Goal: Information Seeking & Learning: Find specific fact

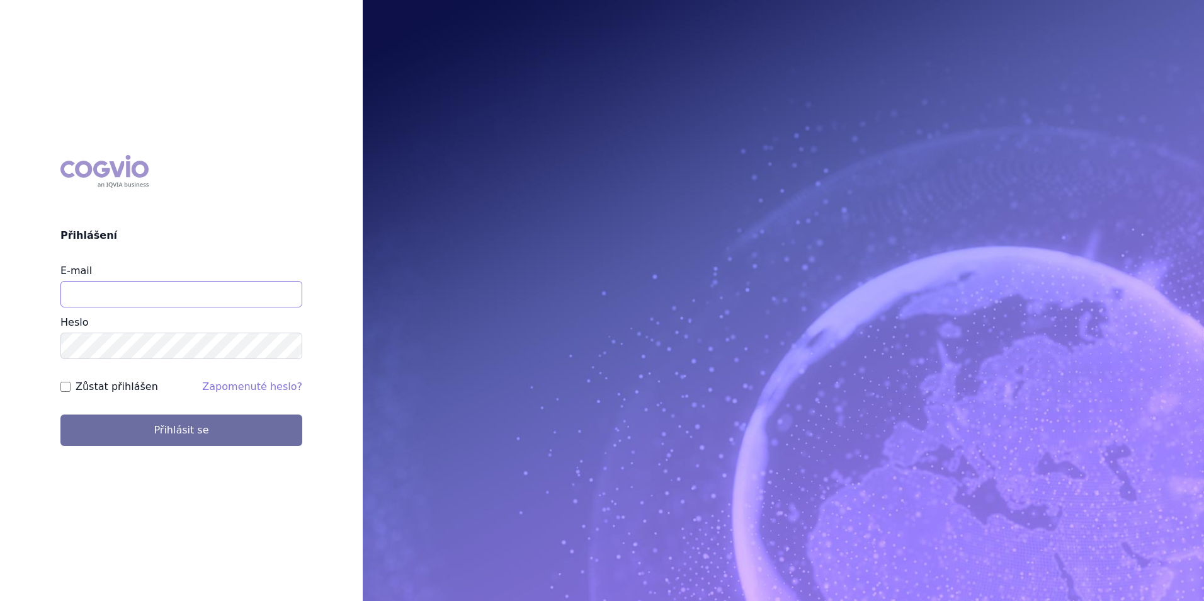
click at [140, 288] on input "E-mail" at bounding box center [181, 294] width 242 height 26
type input "michaela.x.tauchmanova@gsk.com"
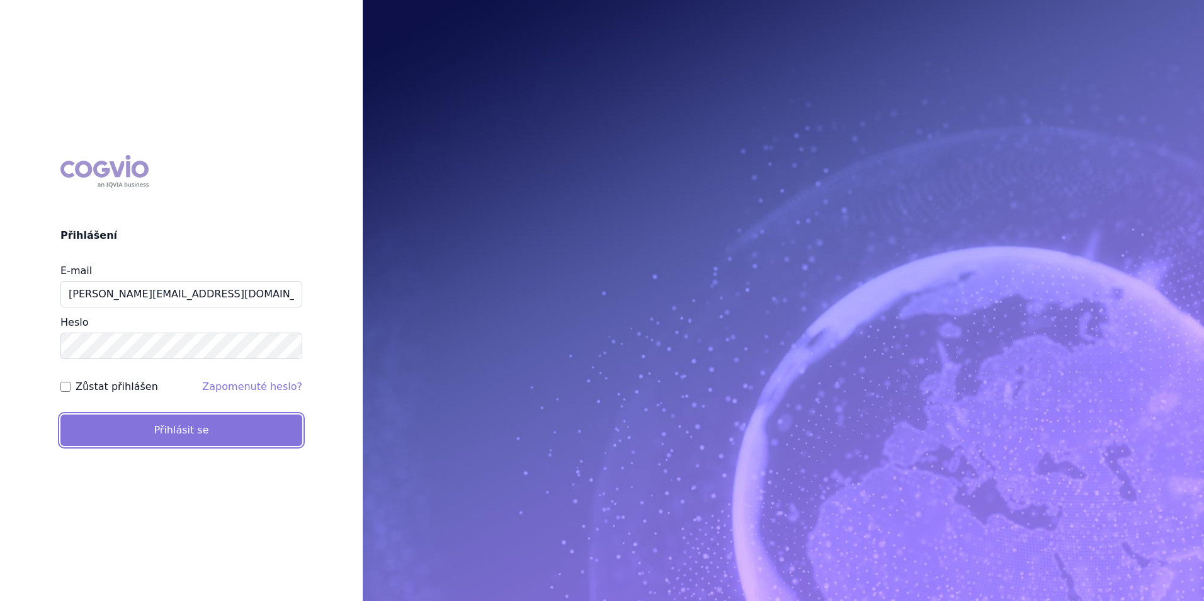
click at [199, 435] on button "Přihlásit se" at bounding box center [181, 429] width 242 height 31
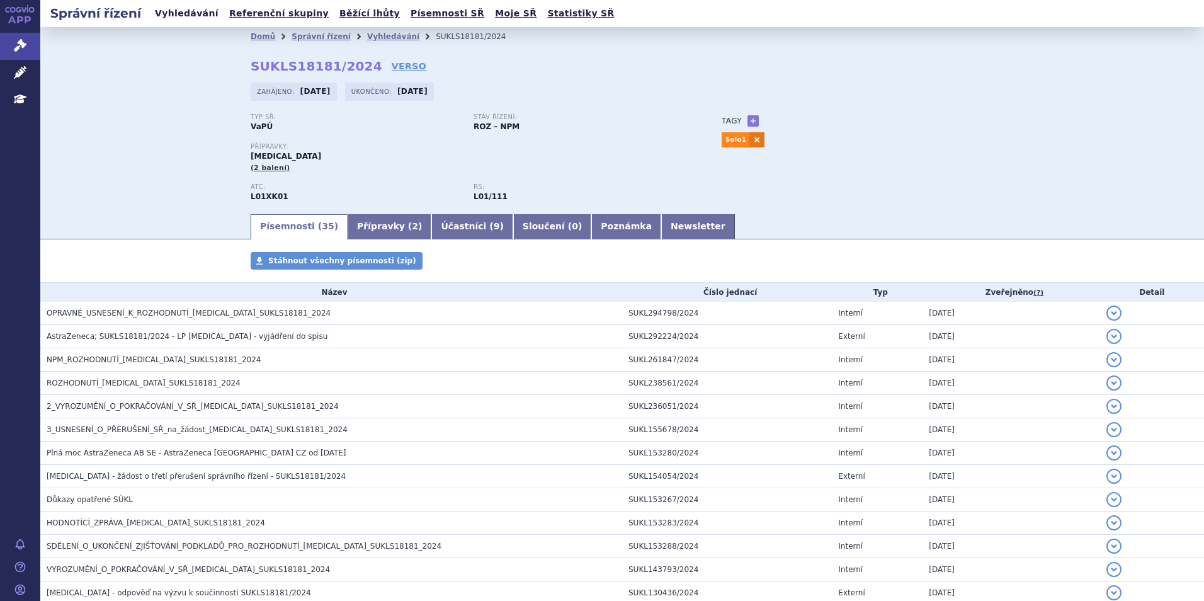
click at [186, 14] on link "Vyhledávání" at bounding box center [186, 13] width 71 height 17
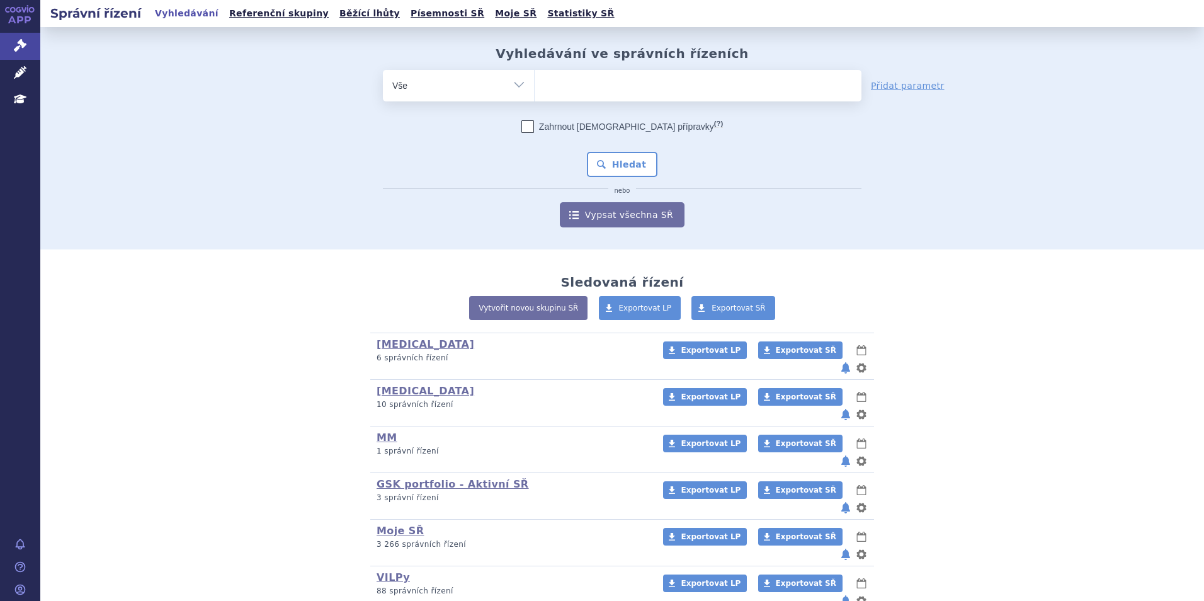
click at [569, 102] on form "odstranit Vše Spisová značka Typ SŘ (?) Hledat" at bounding box center [622, 148] width 478 height 157
click at [569, 94] on ul at bounding box center [697, 83] width 327 height 26
click at [534, 94] on select at bounding box center [534, 84] width 1 height 31
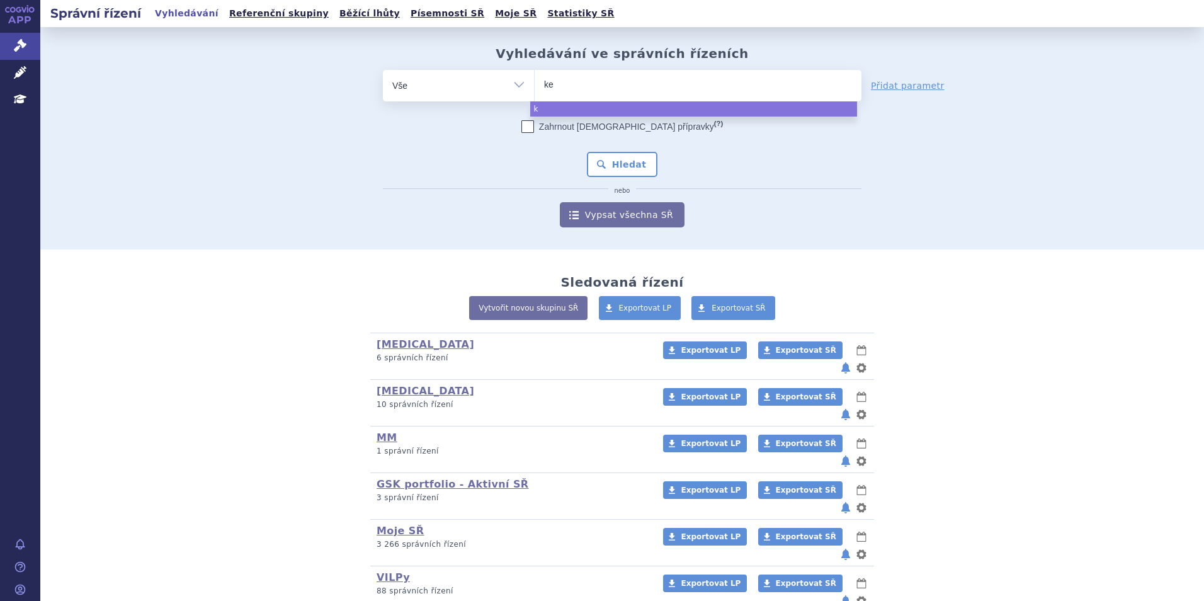
type input "key"
type input "keyt"
type input "keytr"
type input "keytrud"
type input "[MEDICAL_DATA]"
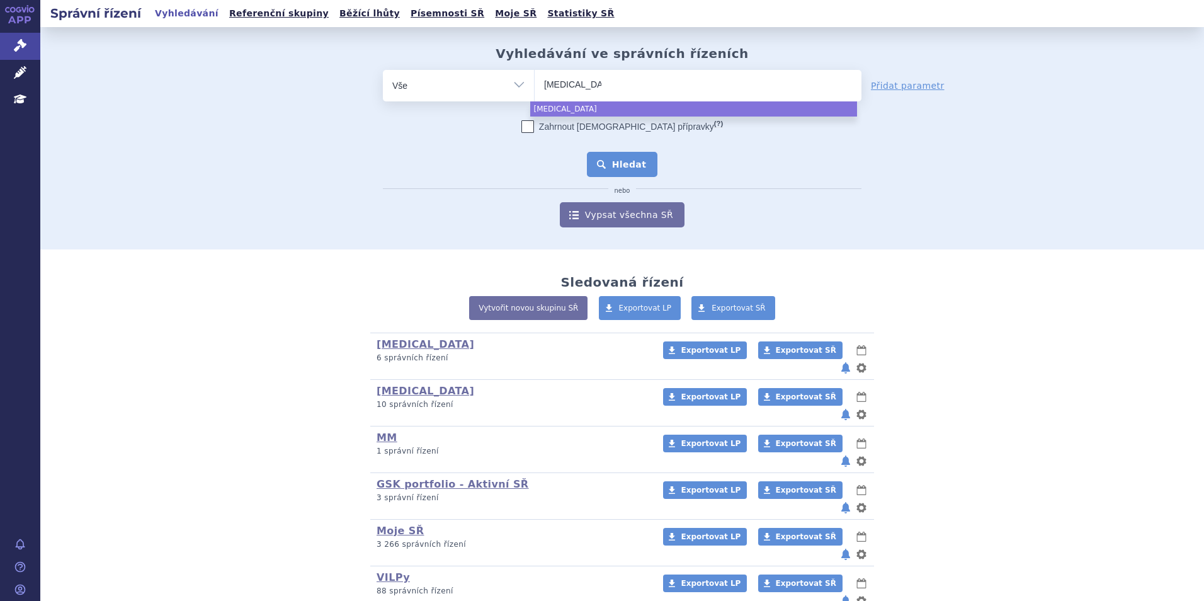
select select "[MEDICAL_DATA]"
click at [621, 164] on button "Hledat" at bounding box center [622, 164] width 71 height 25
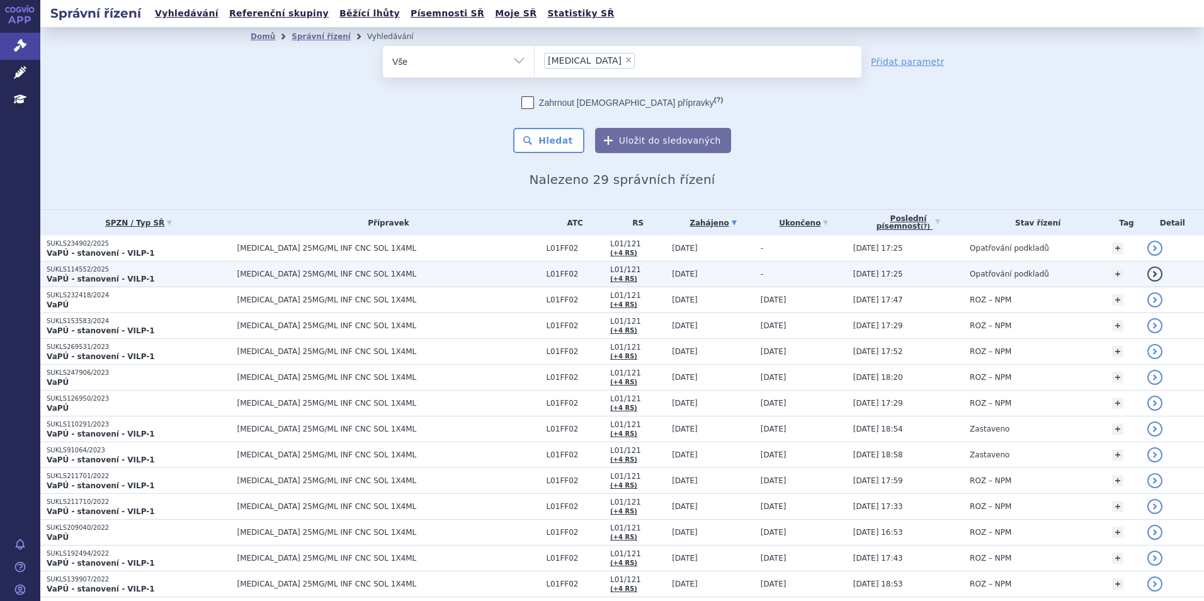
click at [273, 273] on span "KEYTRUDA 25MG/ML INF CNC SOL 1X4ML" at bounding box center [388, 273] width 303 height 9
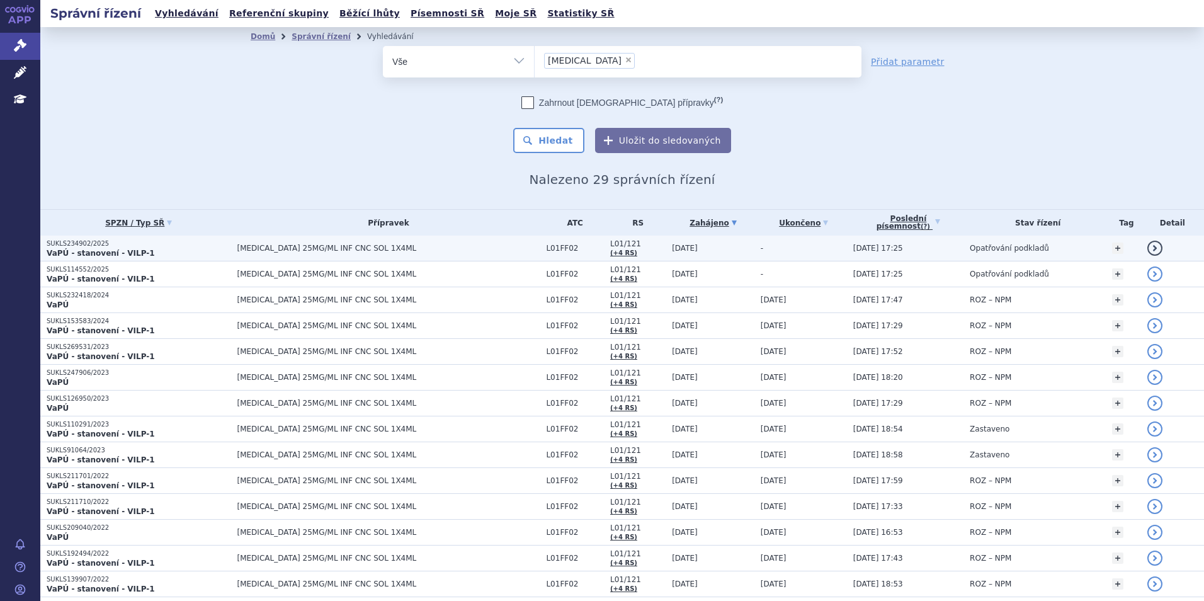
click at [249, 240] on td "[MEDICAL_DATA] 25MG/ML INF CNC SOL 1X4ML" at bounding box center [385, 248] width 309 height 26
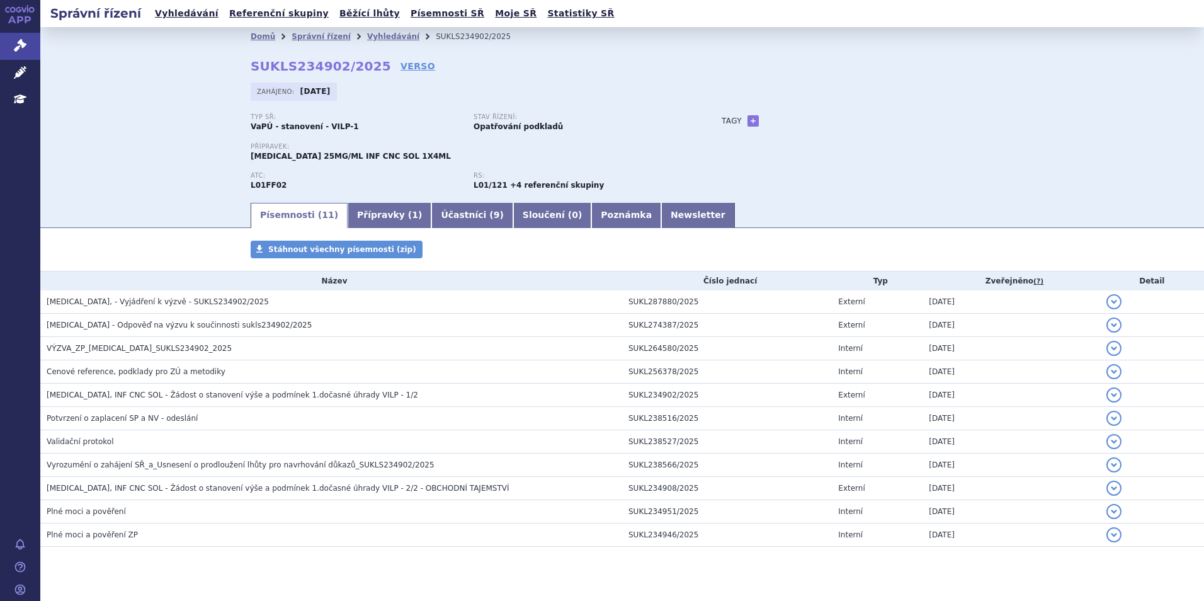
drag, startPoint x: 120, startPoint y: 9, endPoint x: 104, endPoint y: 14, distance: 15.9
click at [120, 9] on h2 "Správní řízení" at bounding box center [95, 13] width 111 height 18
click at [96, 20] on h2 "Správní řízení" at bounding box center [95, 13] width 111 height 18
click at [180, 22] on link "Vyhledávání" at bounding box center [186, 13] width 71 height 17
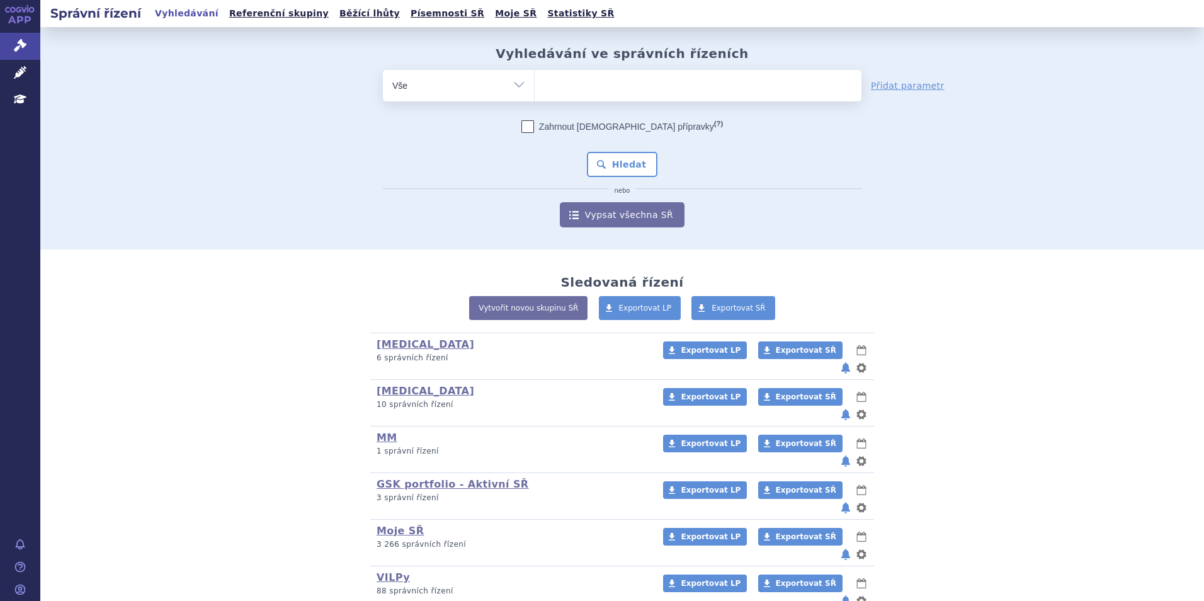
click at [624, 78] on ul at bounding box center [697, 83] width 327 height 26
click at [534, 78] on select at bounding box center [534, 84] width 1 height 31
type input "ca"
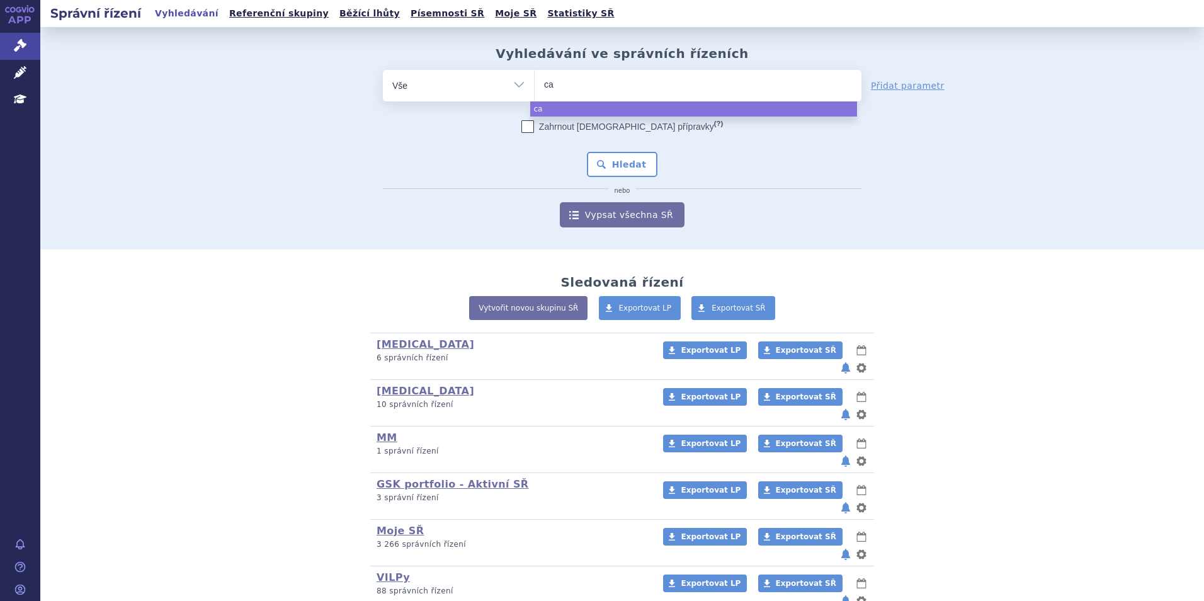
type input "car"
type input "carvy"
type input "carvyk"
type input "carvykti"
select select "carvykti"
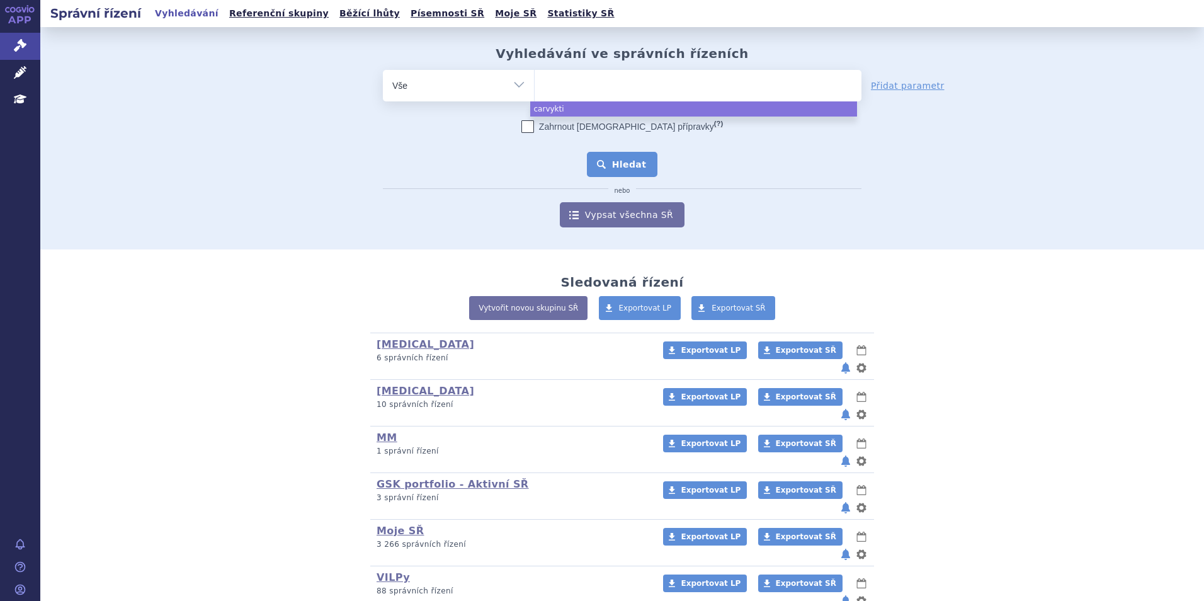
click at [641, 167] on button "Hledat" at bounding box center [622, 164] width 71 height 25
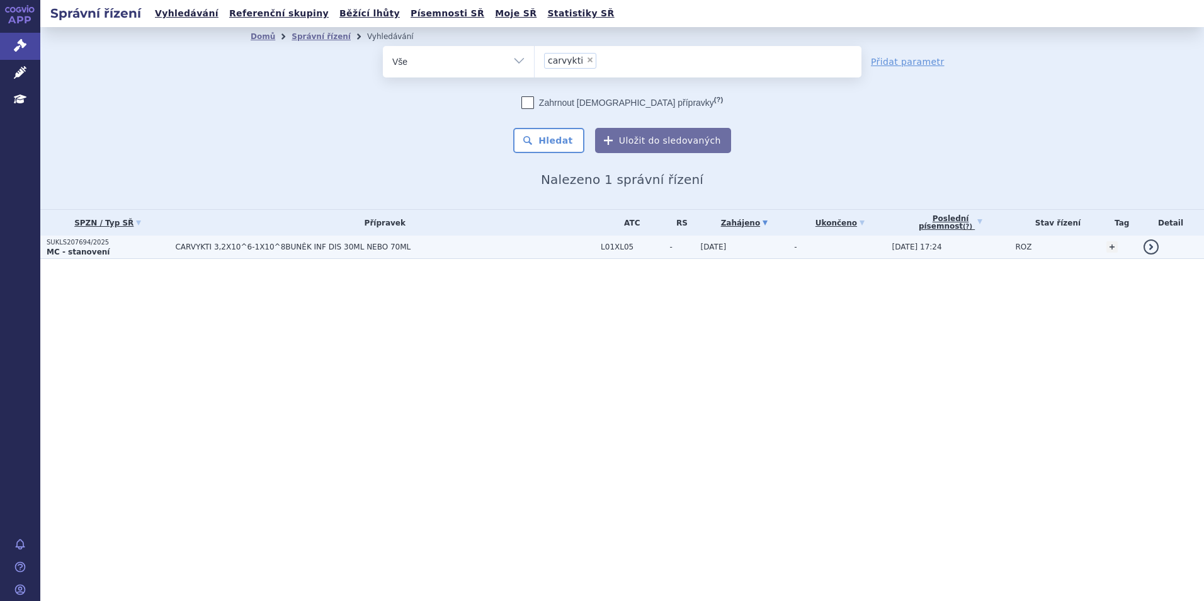
click at [334, 252] on td "CARVYKTI 3,2X10^6-1X10^8BUNĚK INF DIS 30ML NEBO 70ML" at bounding box center [382, 246] width 426 height 23
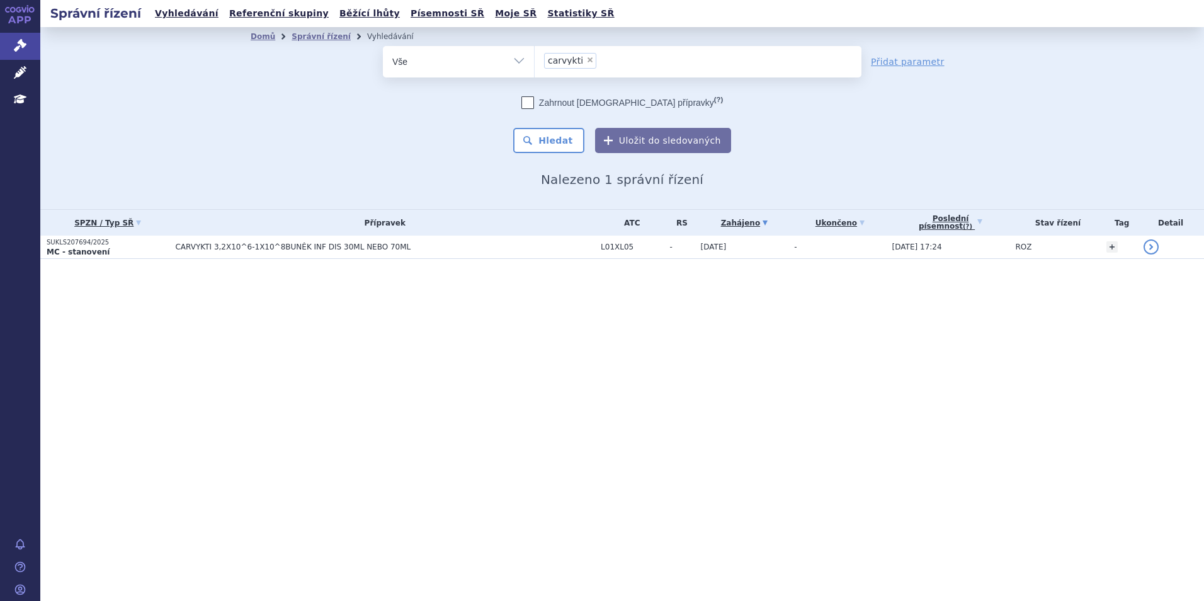
click at [586, 59] on span "×" at bounding box center [590, 60] width 8 height 8
click at [534, 59] on select "carvykti" at bounding box center [534, 60] width 1 height 31
select select
click at [583, 59] on ul at bounding box center [697, 59] width 327 height 26
click at [534, 59] on select "carvykti" at bounding box center [534, 60] width 1 height 31
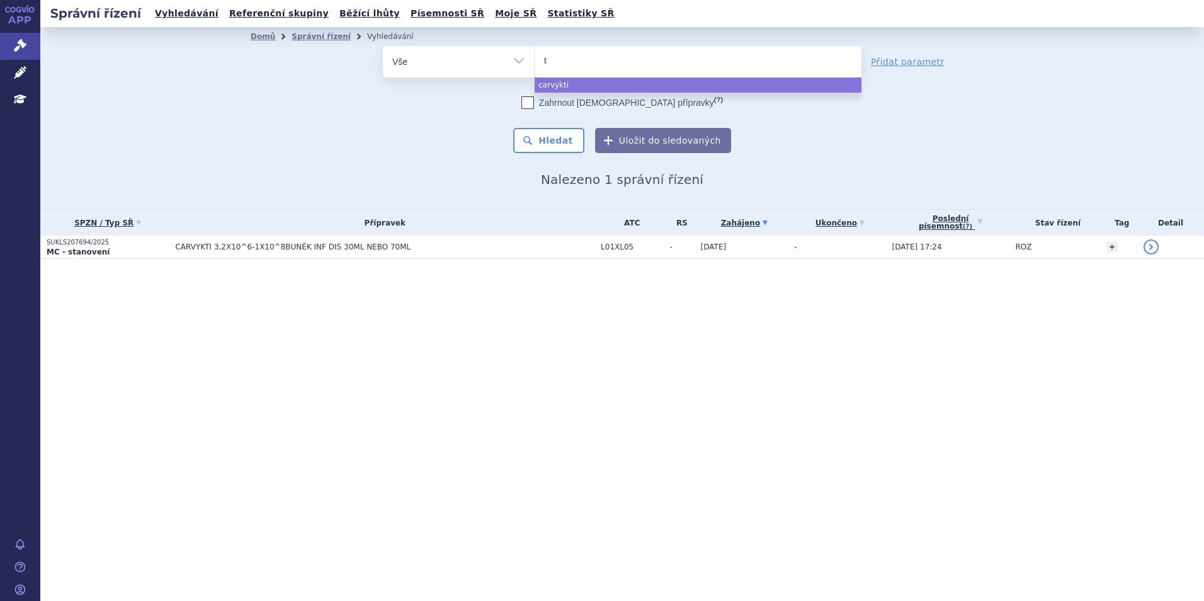
type input "ta"
type input "tal"
type input "talv"
type input "talvey"
select select "talvey"
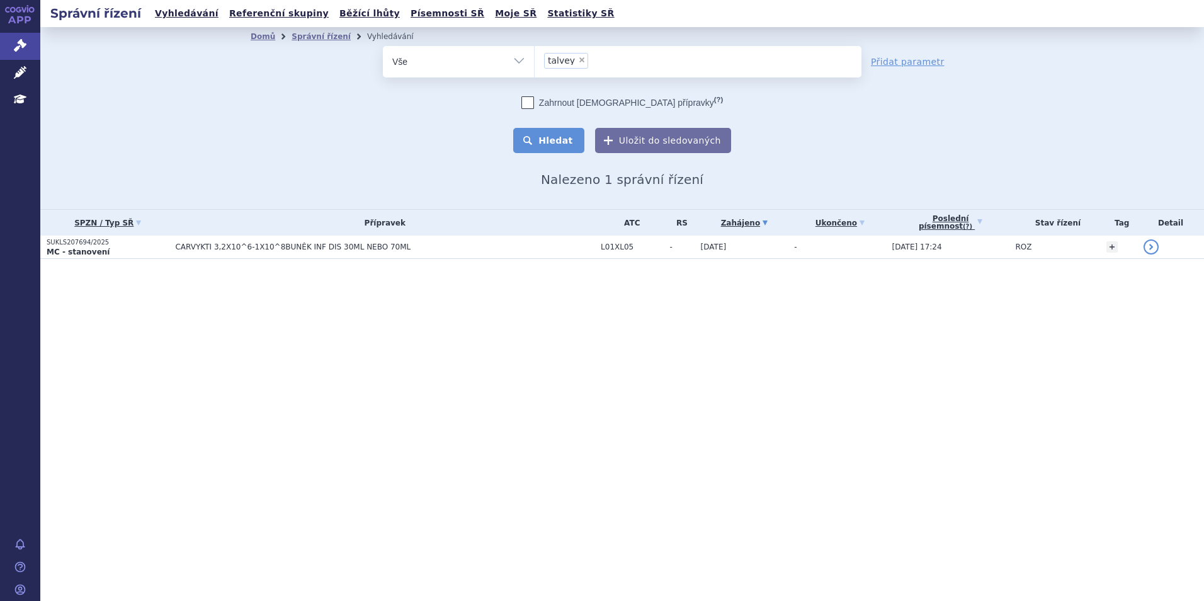
click at [558, 130] on button "Hledat" at bounding box center [548, 140] width 71 height 25
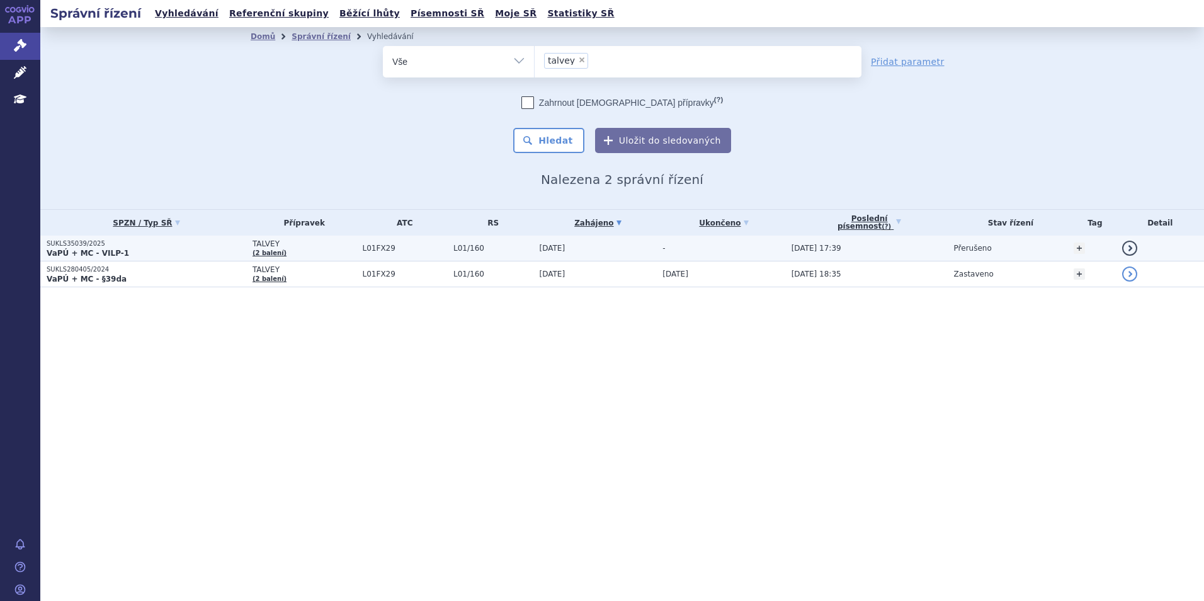
click at [482, 245] on span "L01/160" at bounding box center [492, 248] width 79 height 9
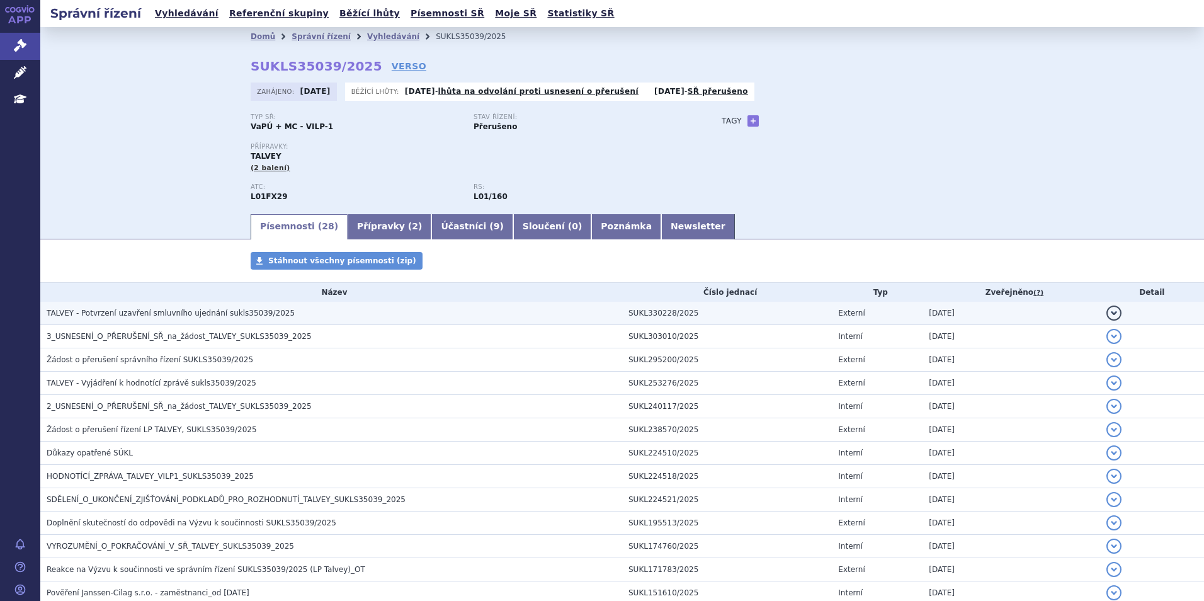
click at [217, 310] on span "TALVEY - Potvrzení uzavření smluvního ujednání sukls35039/2025" at bounding box center [171, 312] width 248 height 9
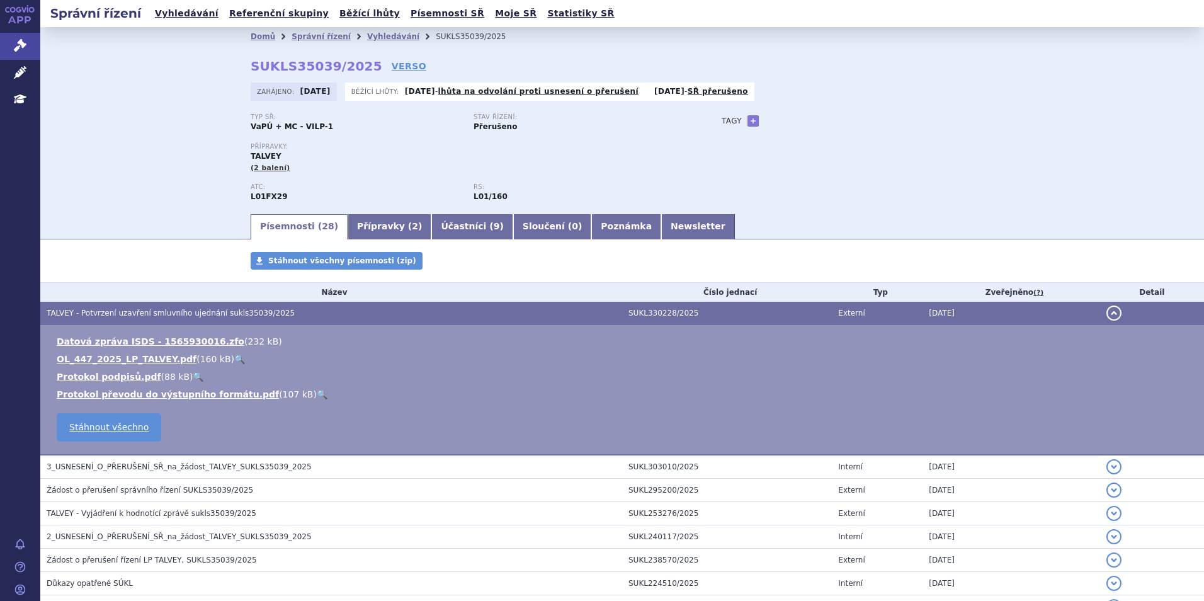
click at [174, 307] on h3 "TALVEY - Potvrzení uzavření smluvního ujednání sukls35039/2025" at bounding box center [334, 313] width 575 height 13
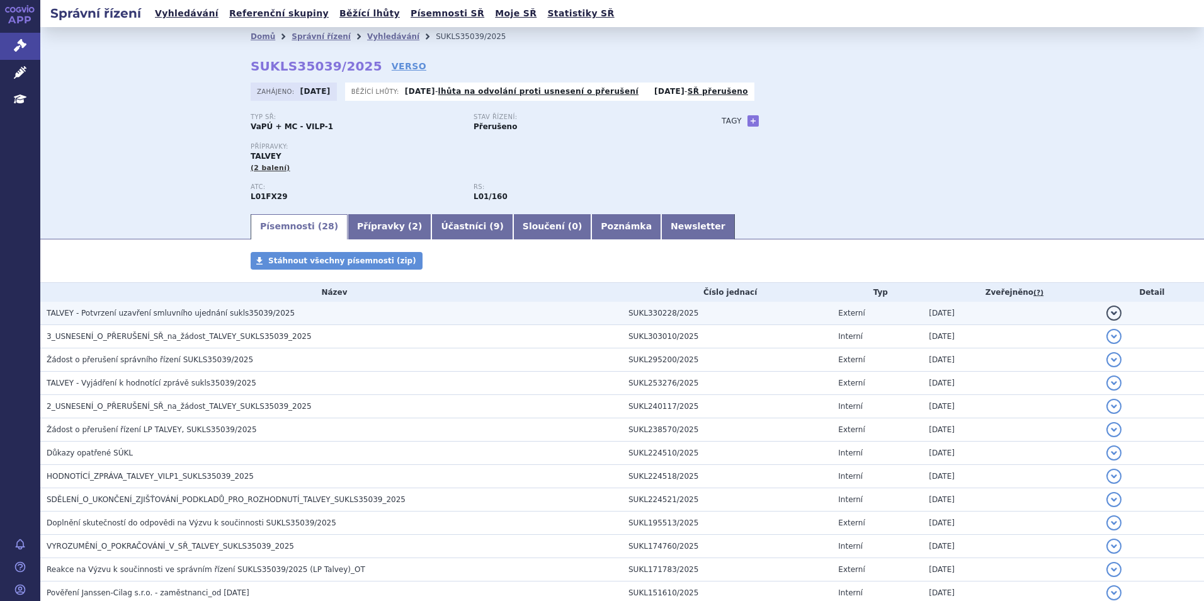
click at [174, 307] on h3 "TALVEY - Potvrzení uzavření smluvního ujednání sukls35039/2025" at bounding box center [334, 313] width 575 height 13
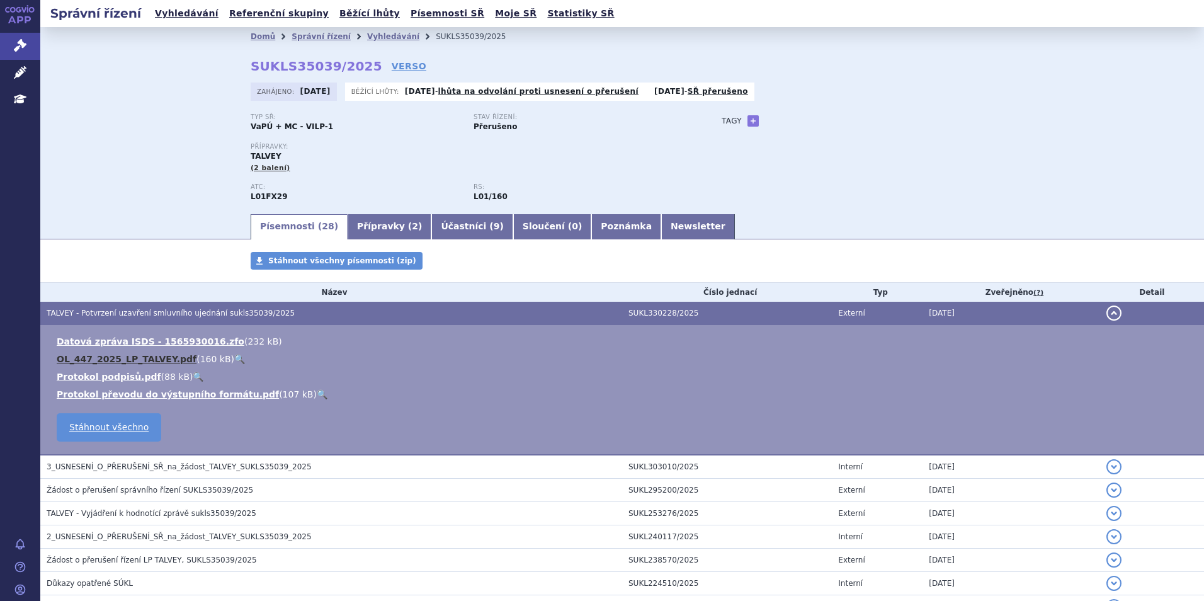
click at [113, 355] on link "OL_447_2025_LP_TALVEY.pdf" at bounding box center [127, 359] width 140 height 10
click at [439, 228] on link "Účastníci ( 9 )" at bounding box center [471, 226] width 81 height 25
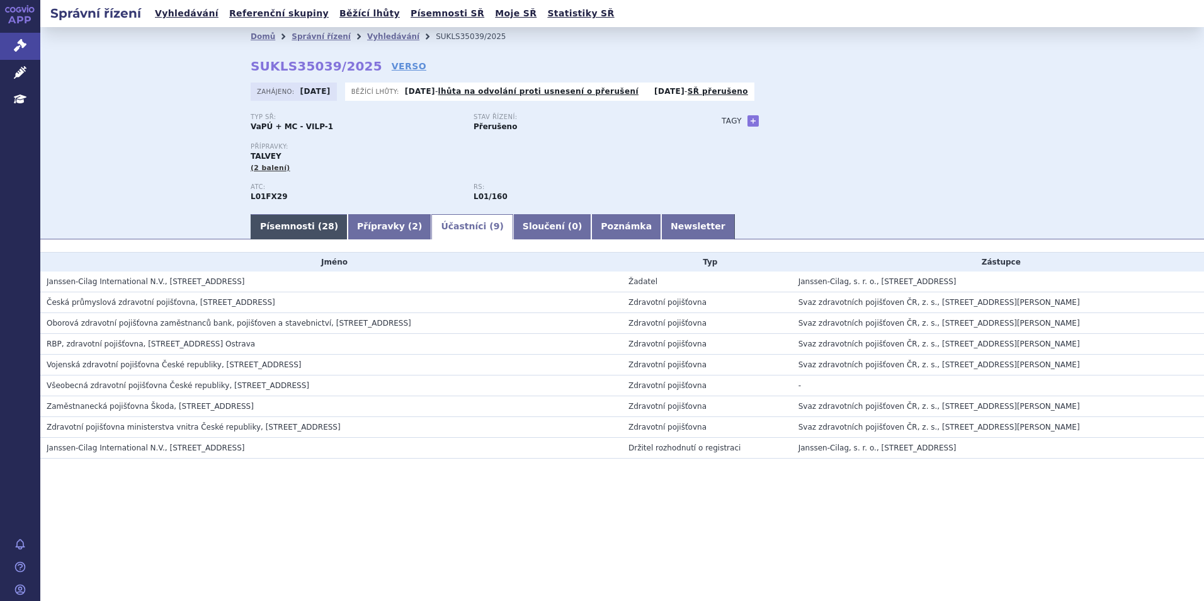
click at [322, 227] on span "28" at bounding box center [328, 226] width 12 height 10
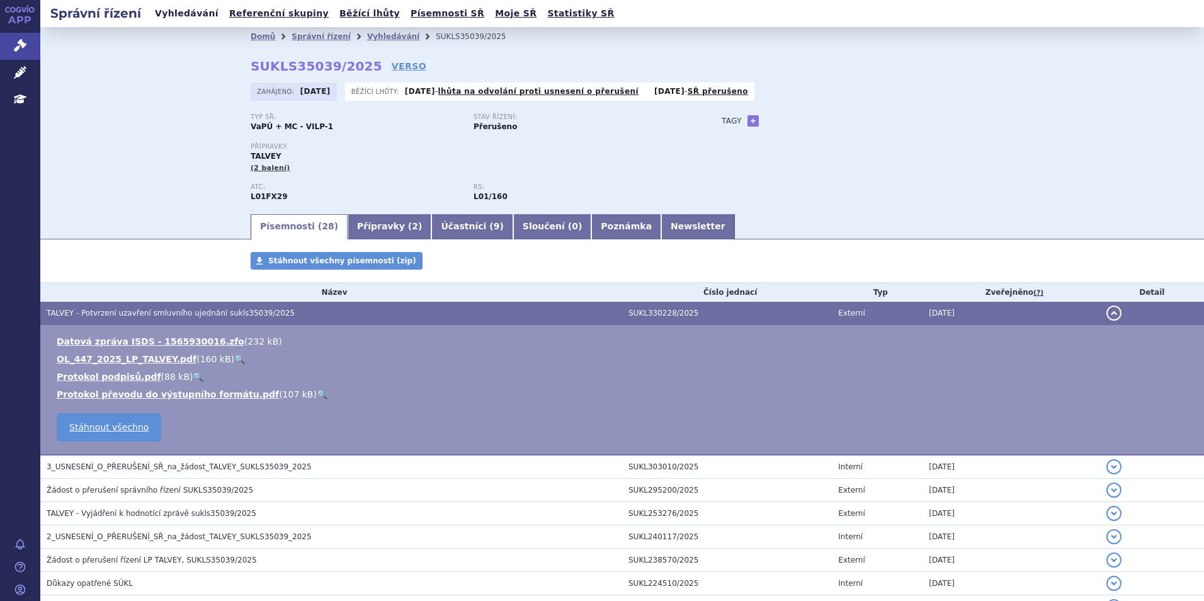
click at [195, 17] on link "Vyhledávání" at bounding box center [186, 13] width 71 height 17
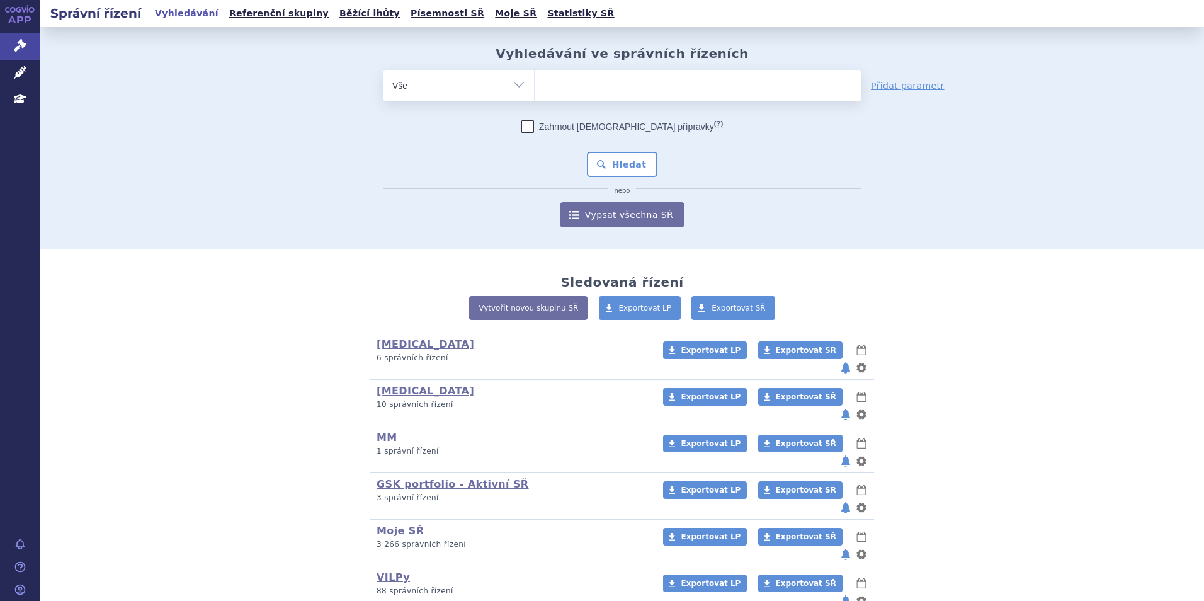
click at [603, 93] on ul at bounding box center [697, 83] width 327 height 26
click at [534, 93] on select at bounding box center [534, 84] width 1 height 31
type input "fad"
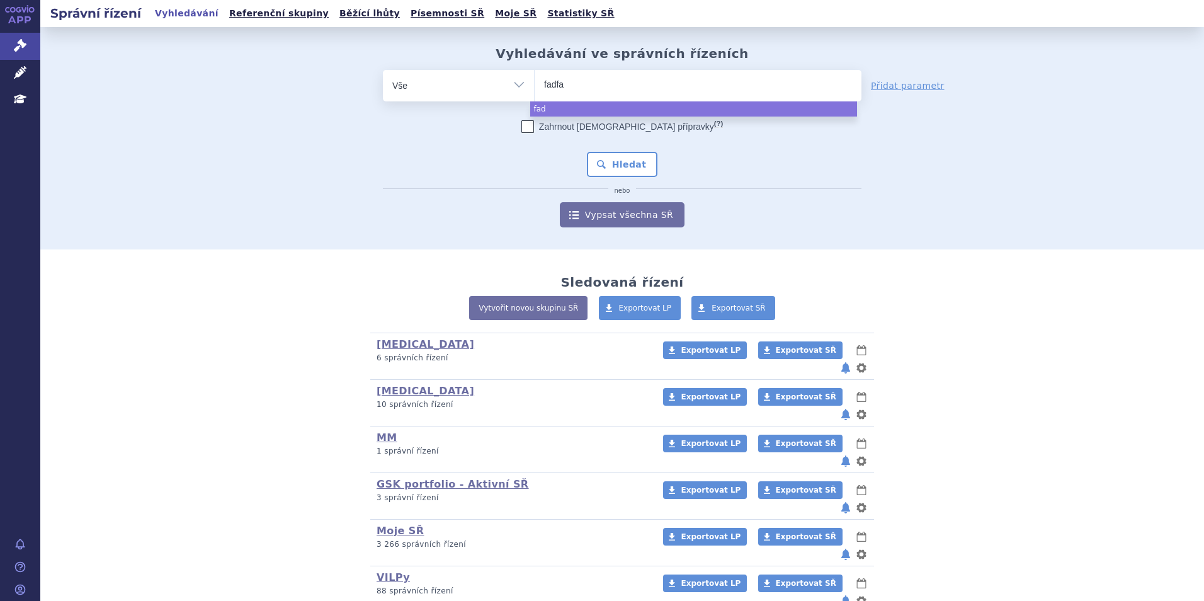
type input "fadfas"
type input "fadfasfd"
type input "fadfasfdfsd"
type input "fadfasfdfsdfag"
type input "fadfasfdfsdfagdf"
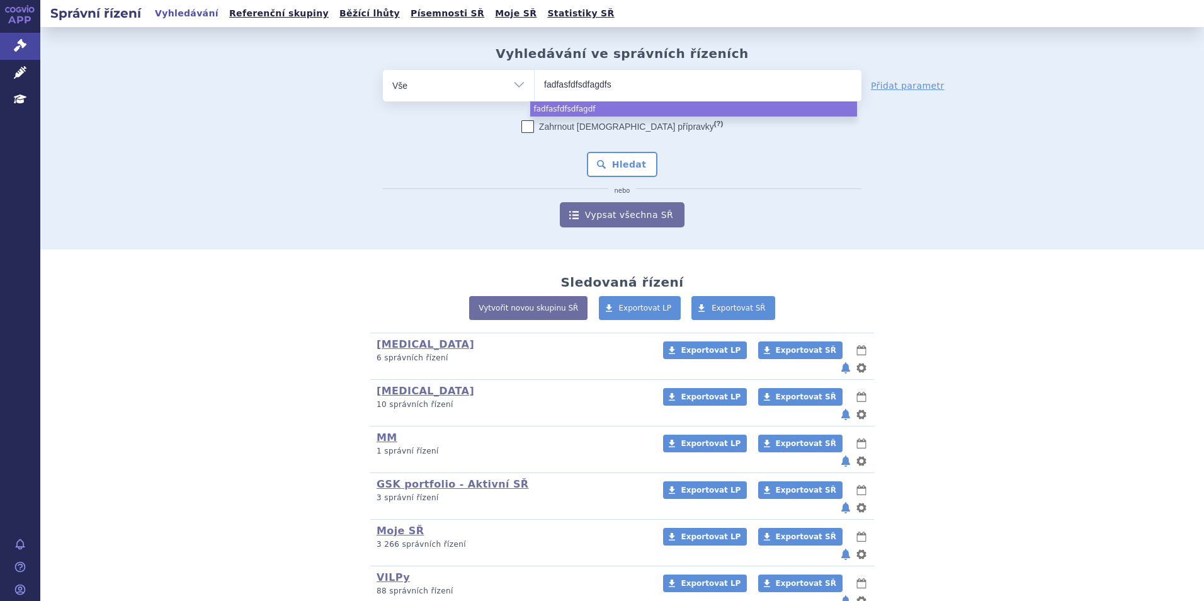
type input "fadfasfdfsdfagdfsf"
type input "fadfasfdfsdfagdfsfad"
drag, startPoint x: 632, startPoint y: 80, endPoint x: 434, endPoint y: 81, distance: 197.7
click at [434, 81] on div "odstranit Vše Spisová značka Typ SŘ Přípravek/SUKL kód" at bounding box center [622, 85] width 478 height 31
type input "S"
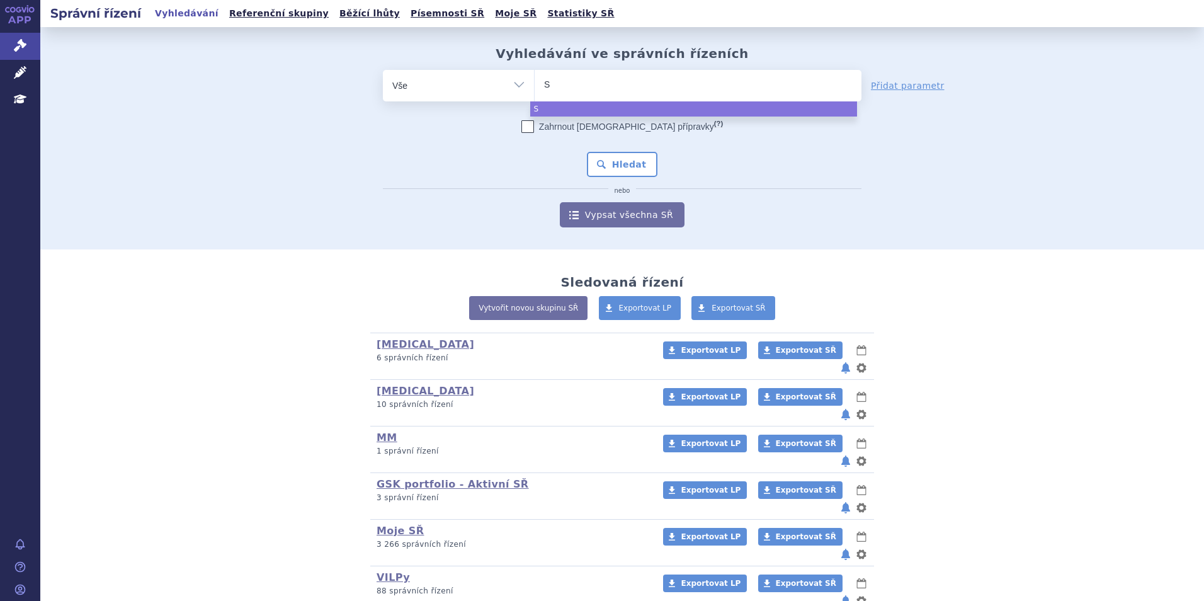
type input "Sa"
type input "Sar"
type input "Sarc"
type input "Sarcli"
type input "Sarclisa"
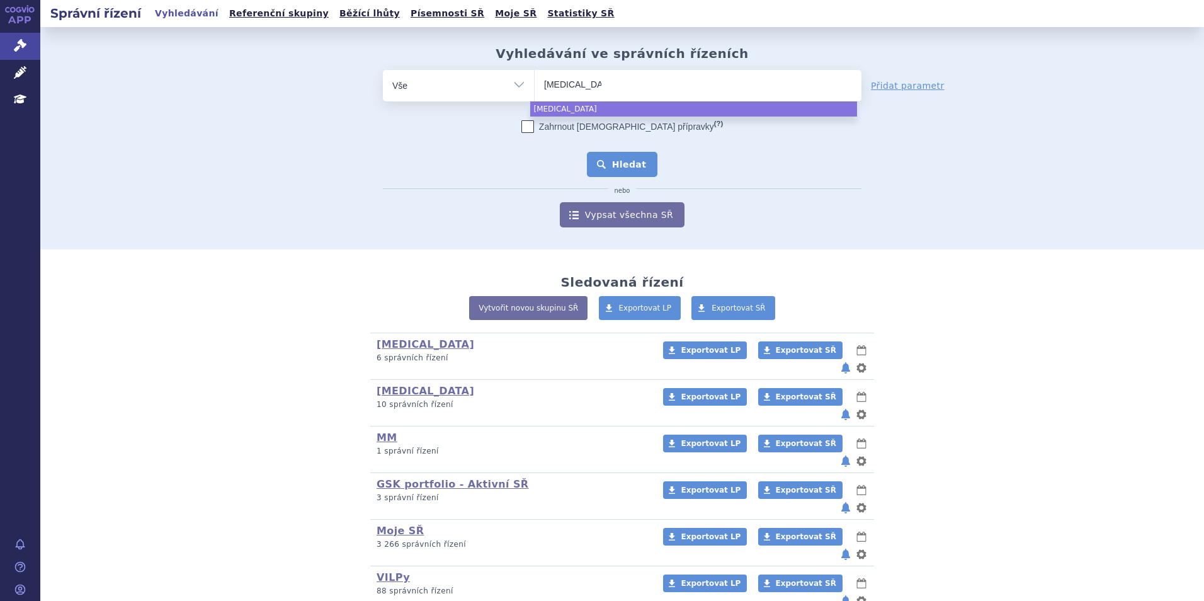
select select "Sarclisa"
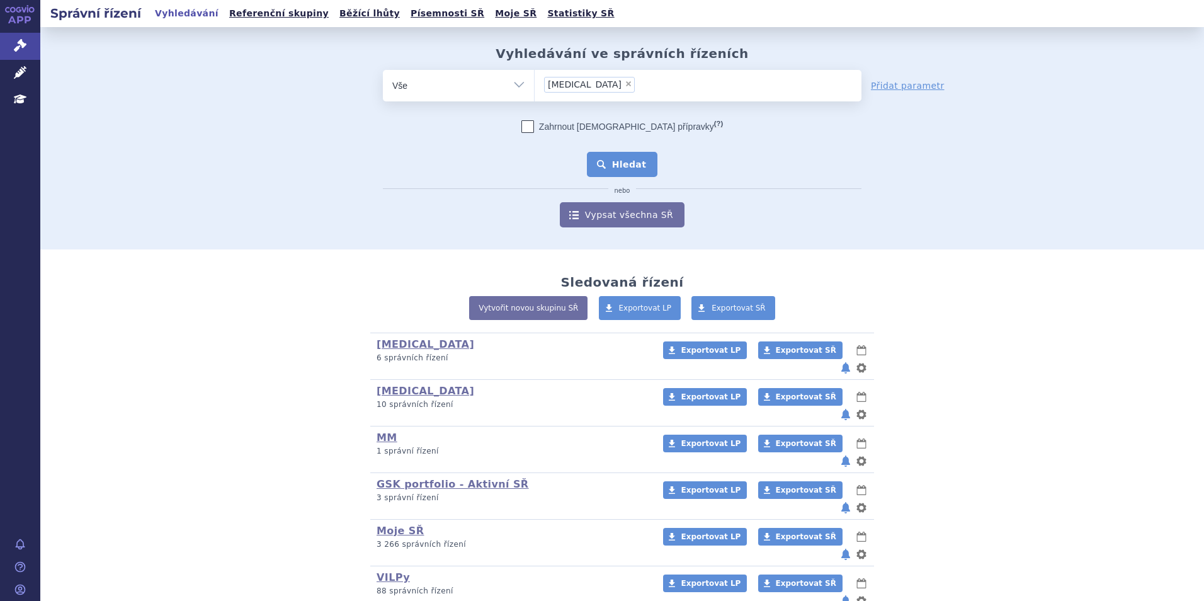
click at [623, 159] on button "Hledat" at bounding box center [622, 164] width 71 height 25
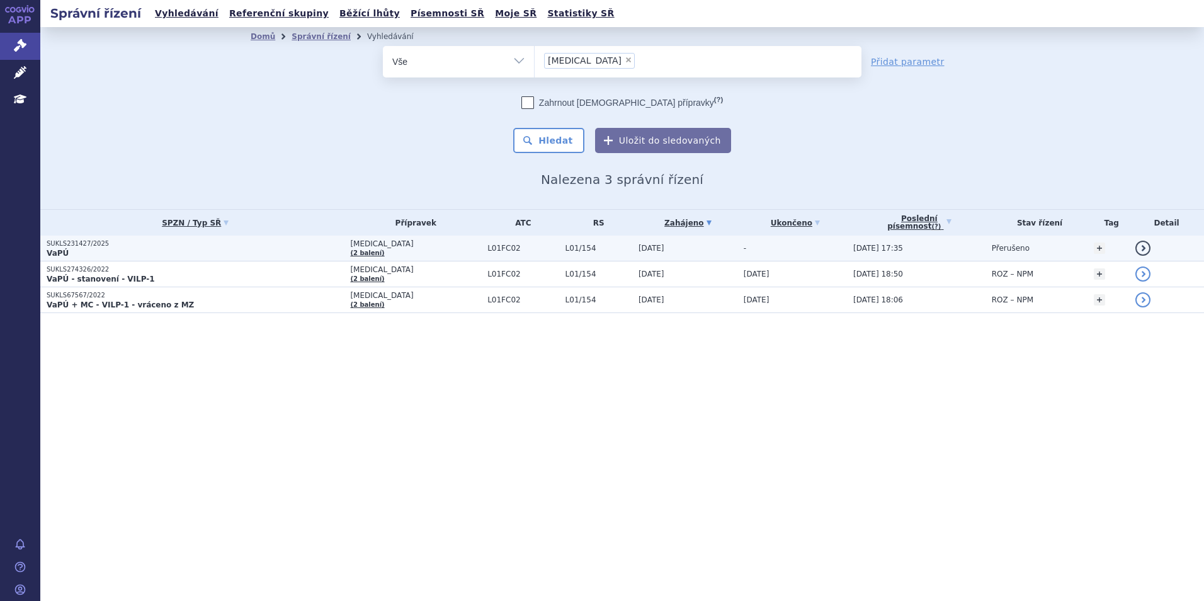
click at [239, 247] on p "SUKLS231427/2025" at bounding box center [195, 243] width 297 height 9
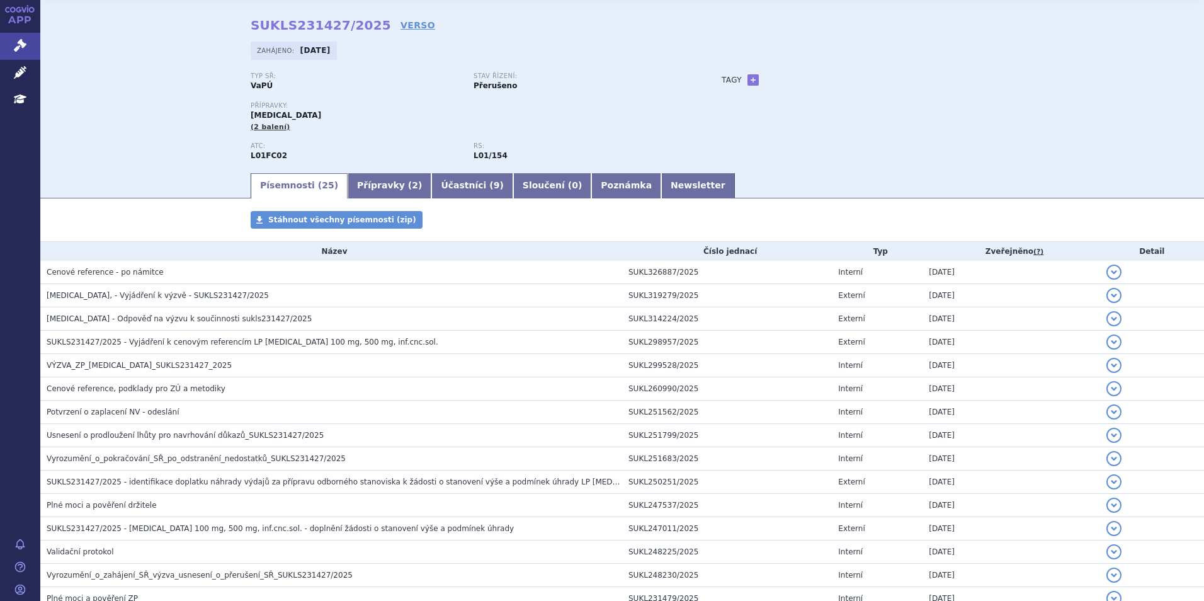
scroll to position [63, 0]
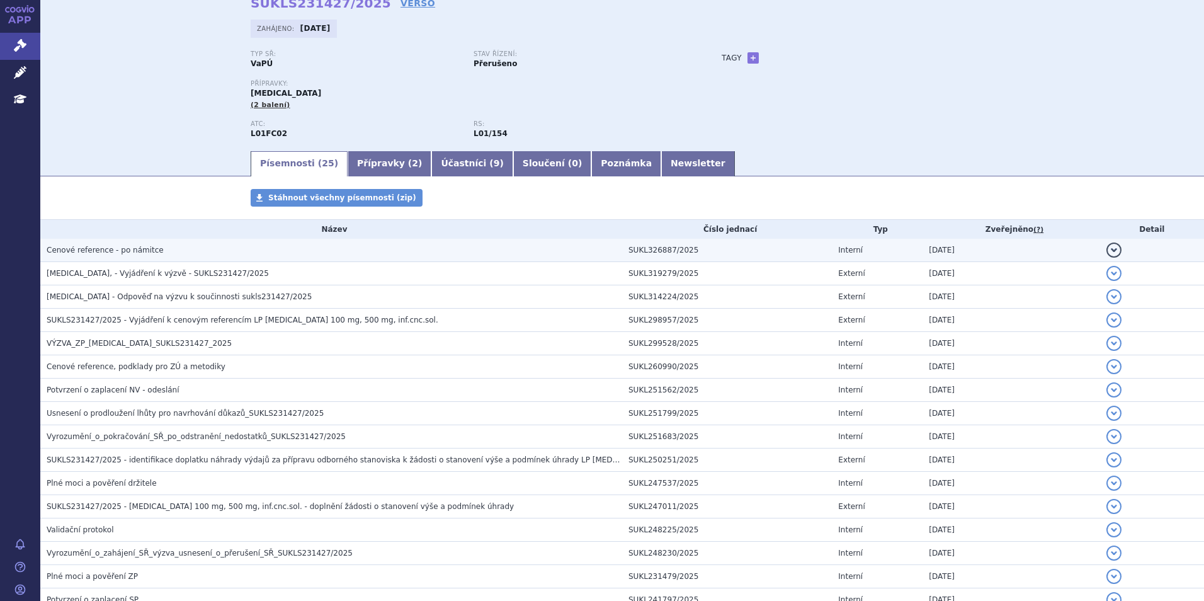
click at [159, 251] on h3 "Cenové reference - po námitce" at bounding box center [334, 250] width 575 height 13
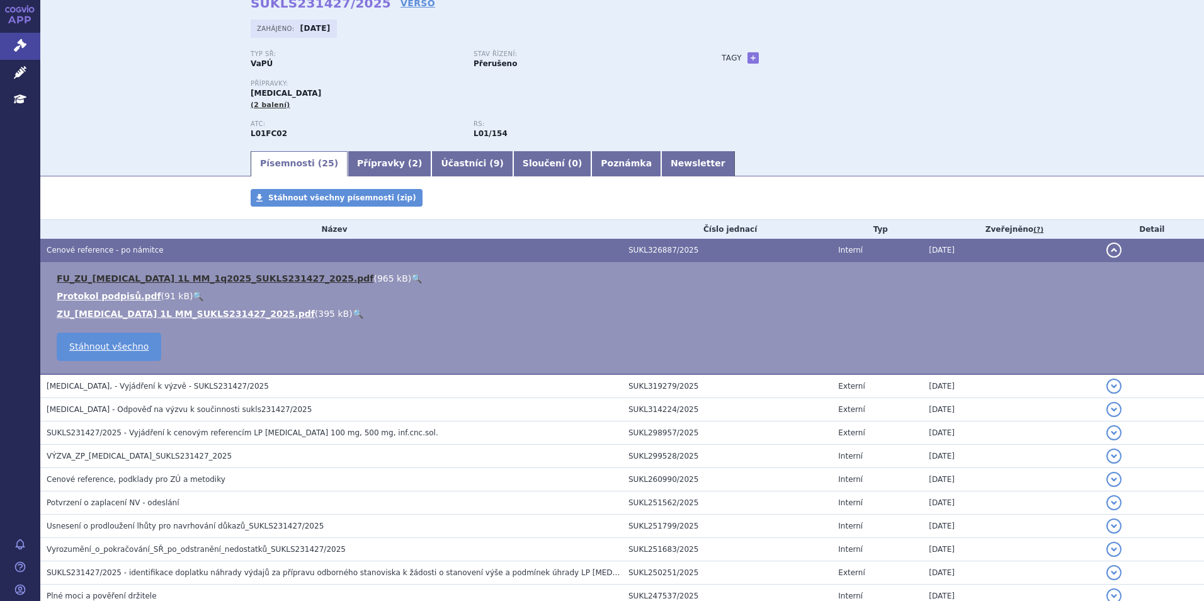
click at [173, 278] on link "FU_ZU_[MEDICAL_DATA] 1L MM_1q2025_SUKLS231427_2025.pdf" at bounding box center [215, 278] width 317 height 10
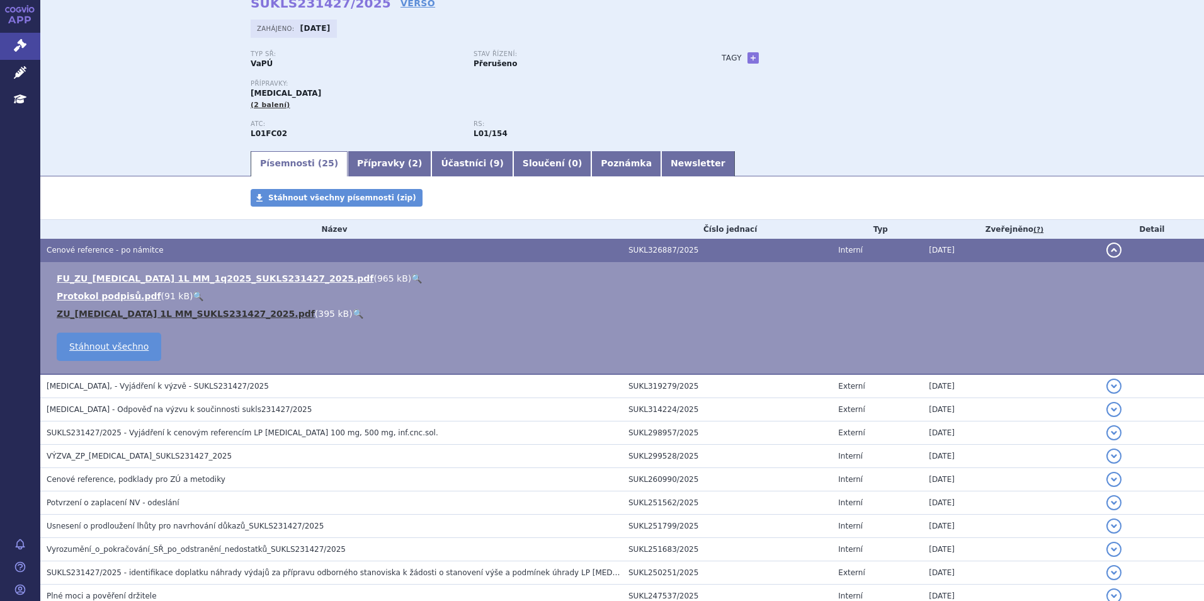
click at [178, 312] on link "ZU_[MEDICAL_DATA] 1L MM_SUKLS231427_2025.pdf" at bounding box center [186, 313] width 258 height 10
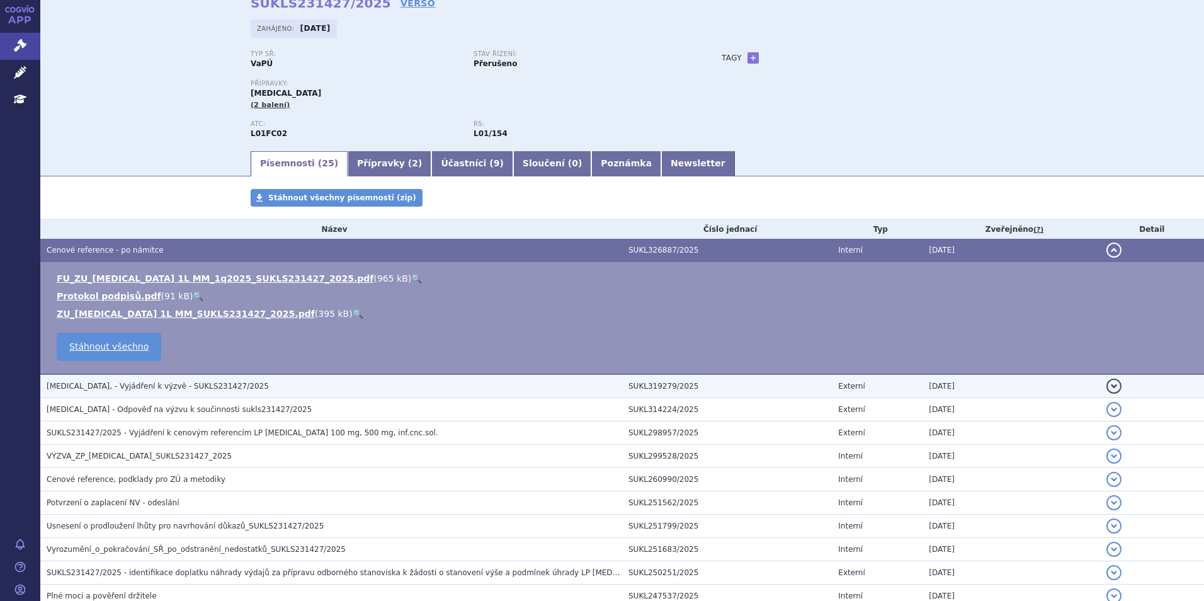
click at [189, 381] on span "[MEDICAL_DATA], - Vyjádření k výzvě - SUKLS231427/2025" at bounding box center [158, 385] width 222 height 9
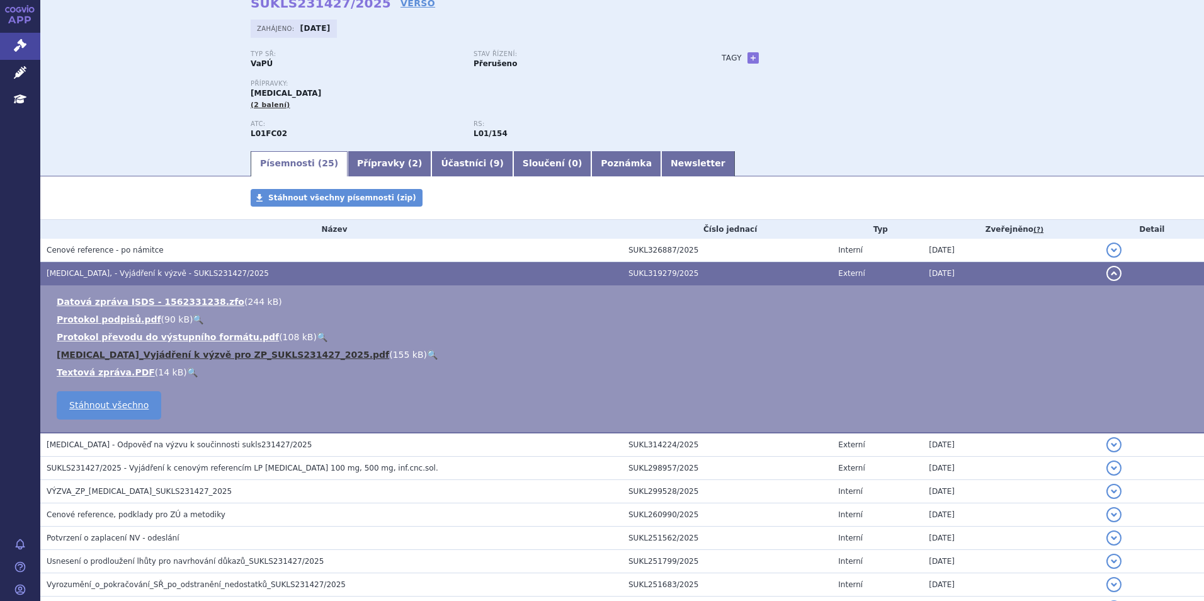
click at [205, 357] on link "[MEDICAL_DATA]_Vyjádření k výzvě pro ZP_SUKLS231427_2025.pdf" at bounding box center [223, 354] width 332 height 10
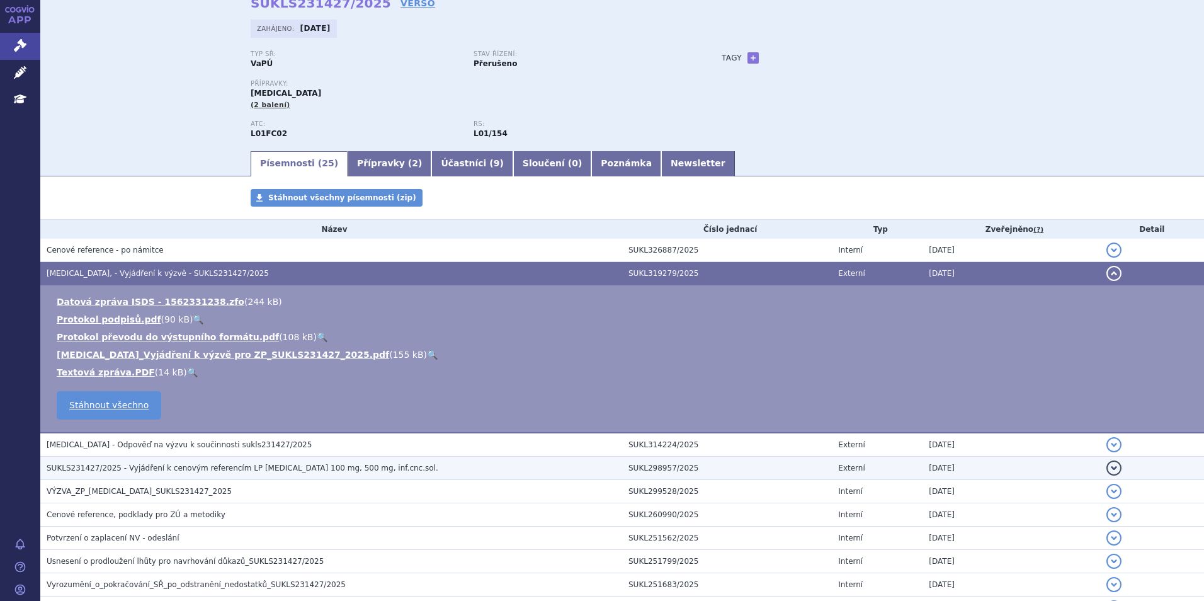
click at [256, 465] on span "SUKLS231427/2025 - Vyjádření k cenovým referencím LP [MEDICAL_DATA] 100 mg, 500…" at bounding box center [243, 467] width 392 height 9
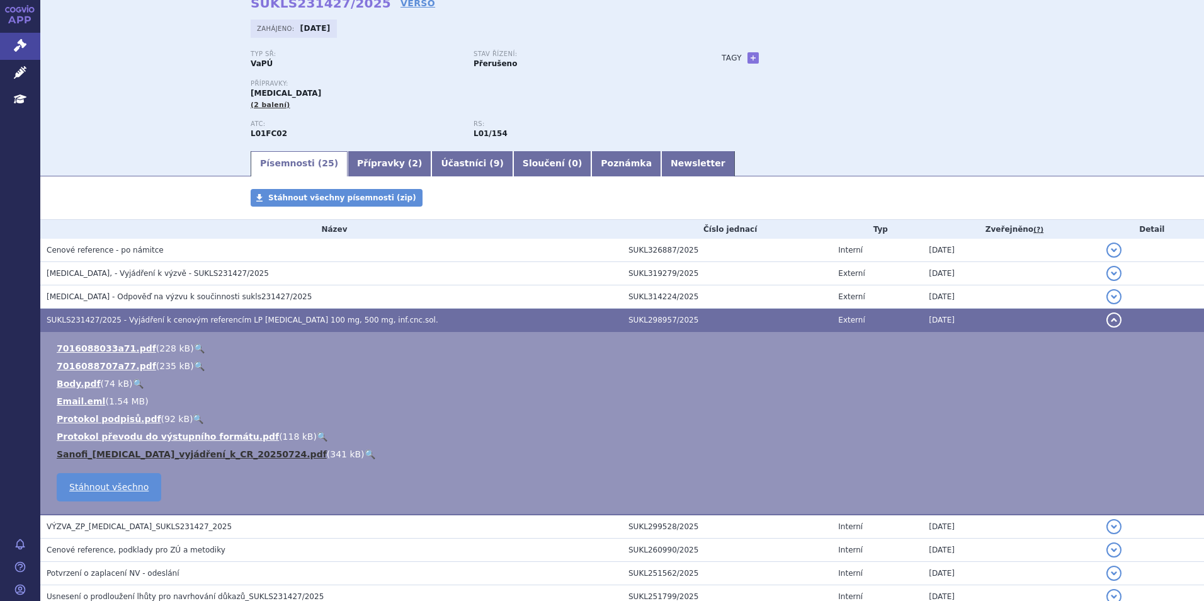
click at [181, 457] on link "Sanofi_[MEDICAL_DATA]_vyjádření_k_CR_20250724.pdf" at bounding box center [192, 454] width 270 height 10
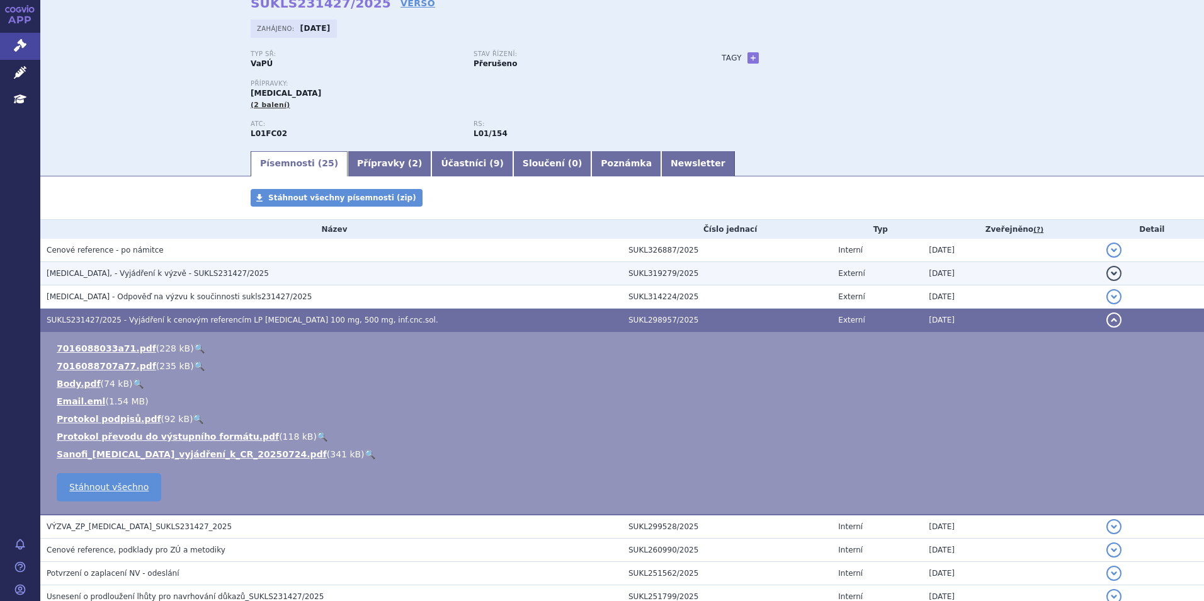
click at [219, 268] on h3 "[MEDICAL_DATA], - Vyjádření k výzvě - SUKLS231427/2025" at bounding box center [334, 273] width 575 height 13
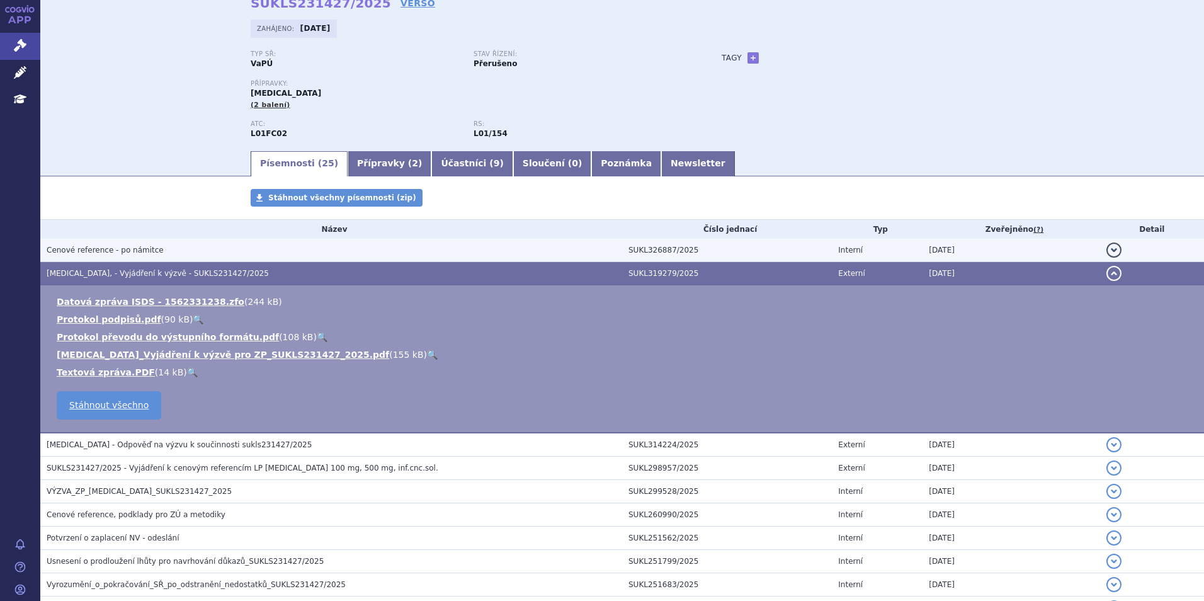
click at [166, 244] on h3 "Cenové reference - po námitce" at bounding box center [334, 250] width 575 height 13
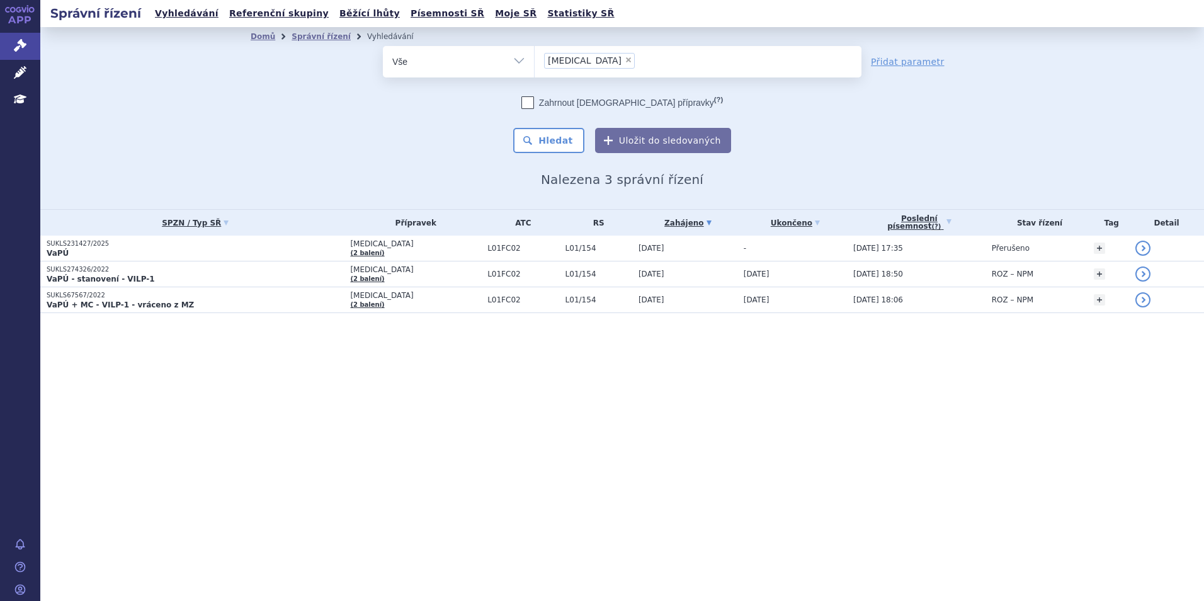
click at [624, 59] on span "×" at bounding box center [628, 60] width 8 height 8
click at [534, 59] on select "Sarclisa" at bounding box center [534, 60] width 1 height 31
select select
click at [582, 64] on ul at bounding box center [697, 59] width 327 height 26
click at [534, 64] on select "Sarclisa" at bounding box center [534, 60] width 1 height 31
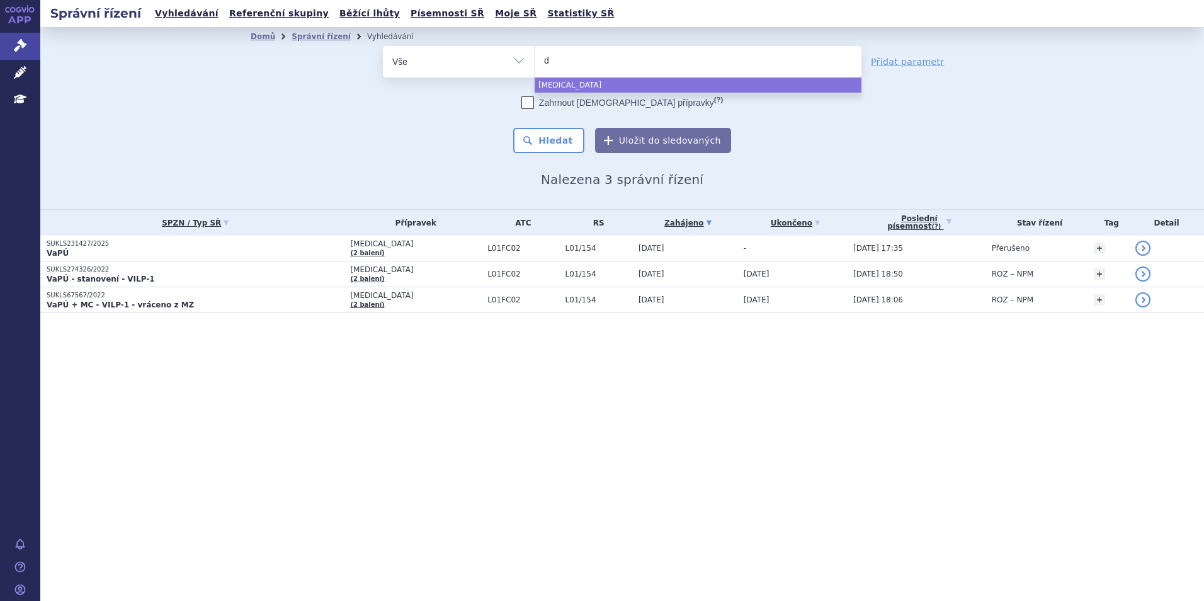
type input "da"
type input "dara"
type input "dar"
type input "darza"
type input "darzale"
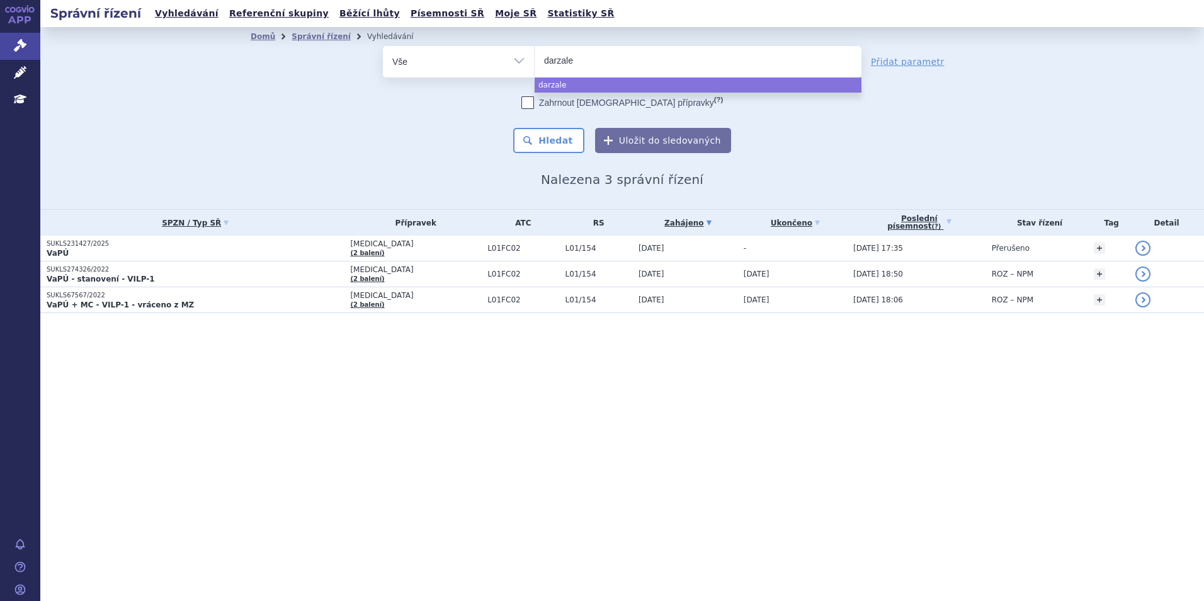
type input "[MEDICAL_DATA]"
select select "darzalex"
click at [561, 139] on button "Hledat" at bounding box center [548, 140] width 71 height 25
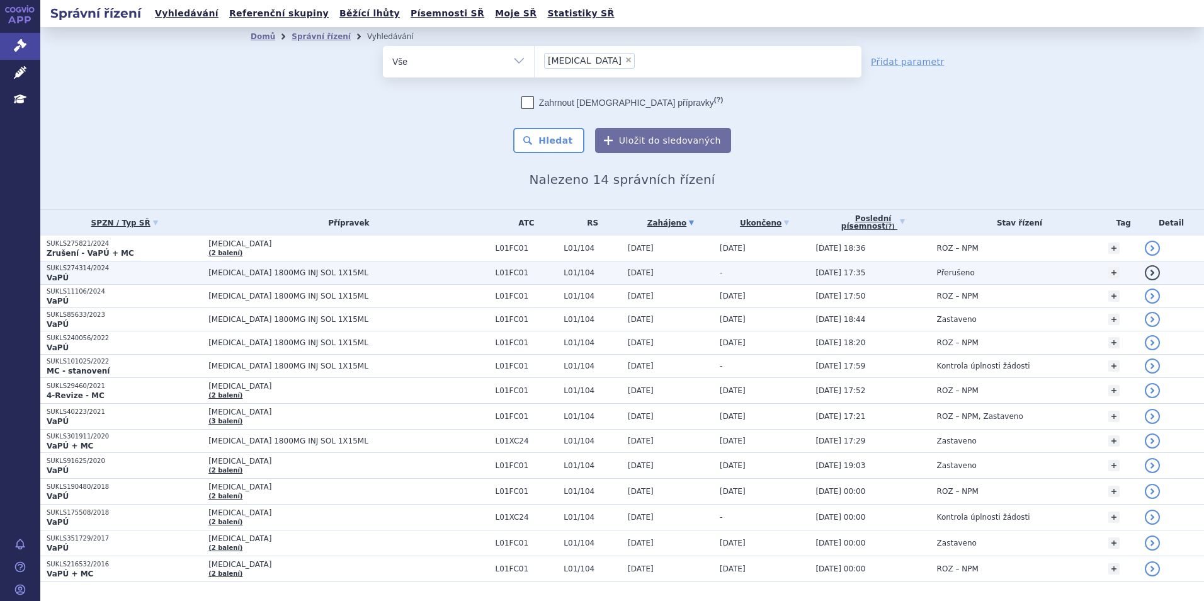
click at [151, 271] on p "SUKLS274314/2024" at bounding box center [124, 268] width 155 height 9
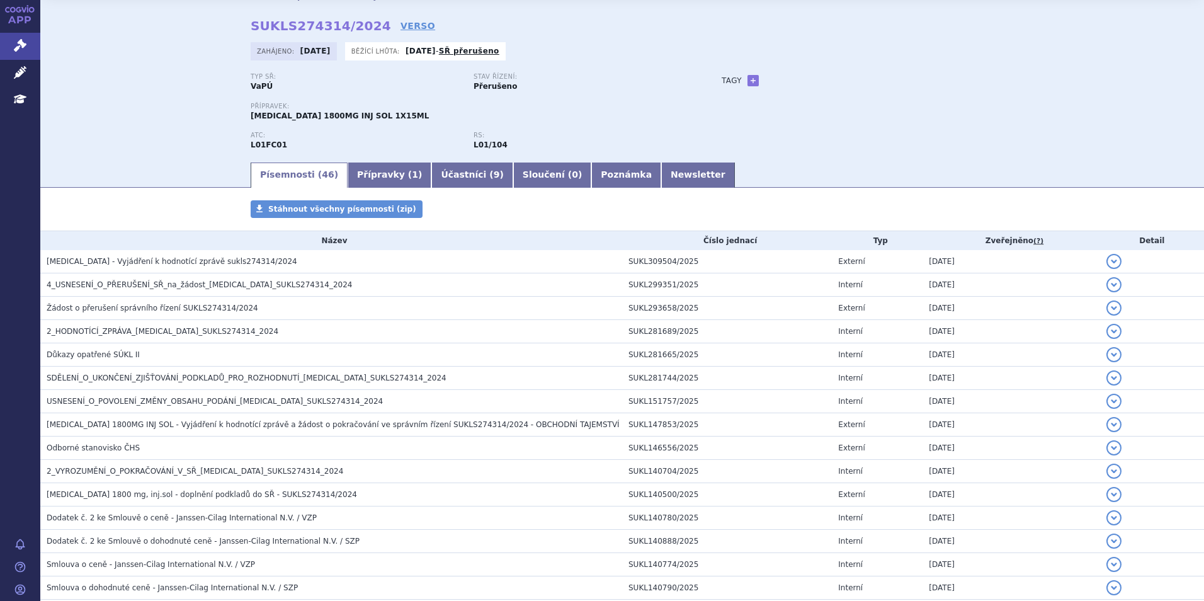
scroll to position [63, 0]
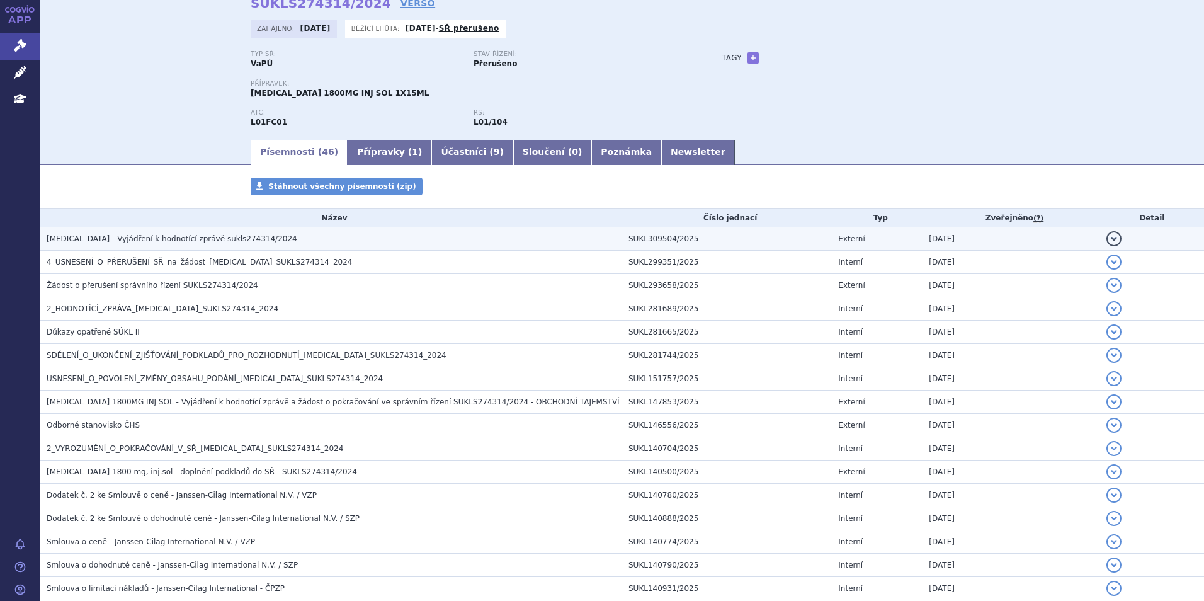
click at [147, 237] on span "DARZALEX - Vyjádření k hodnotící zprávě sukls274314/2024" at bounding box center [172, 238] width 251 height 9
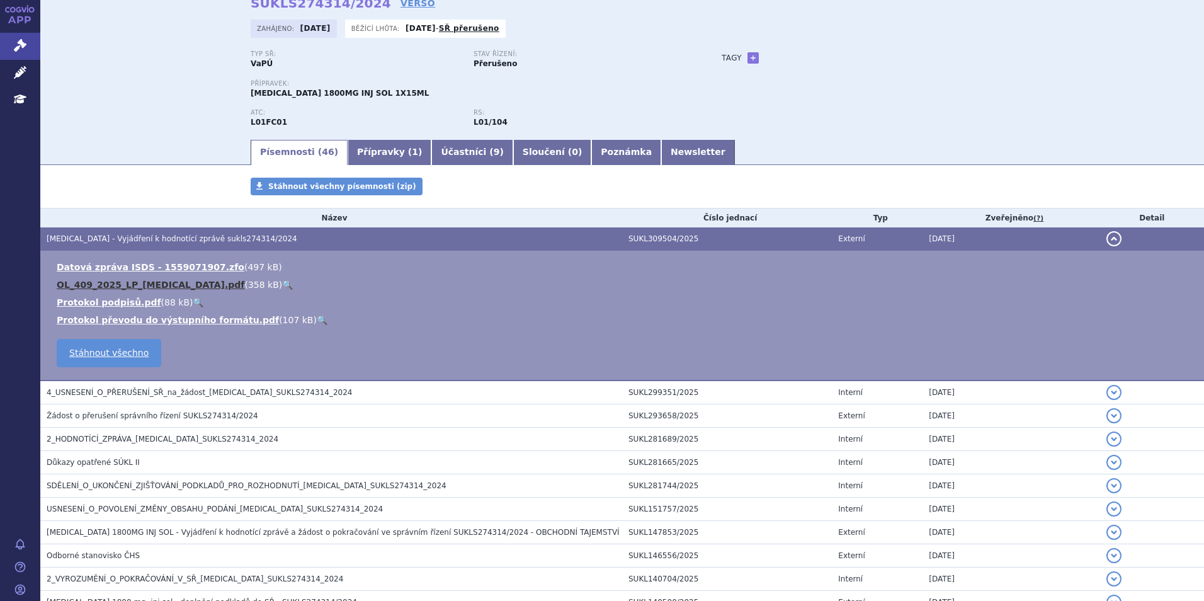
click at [133, 287] on link "OL_409_2025_LP_DARZALEX.pdf" at bounding box center [151, 284] width 188 height 10
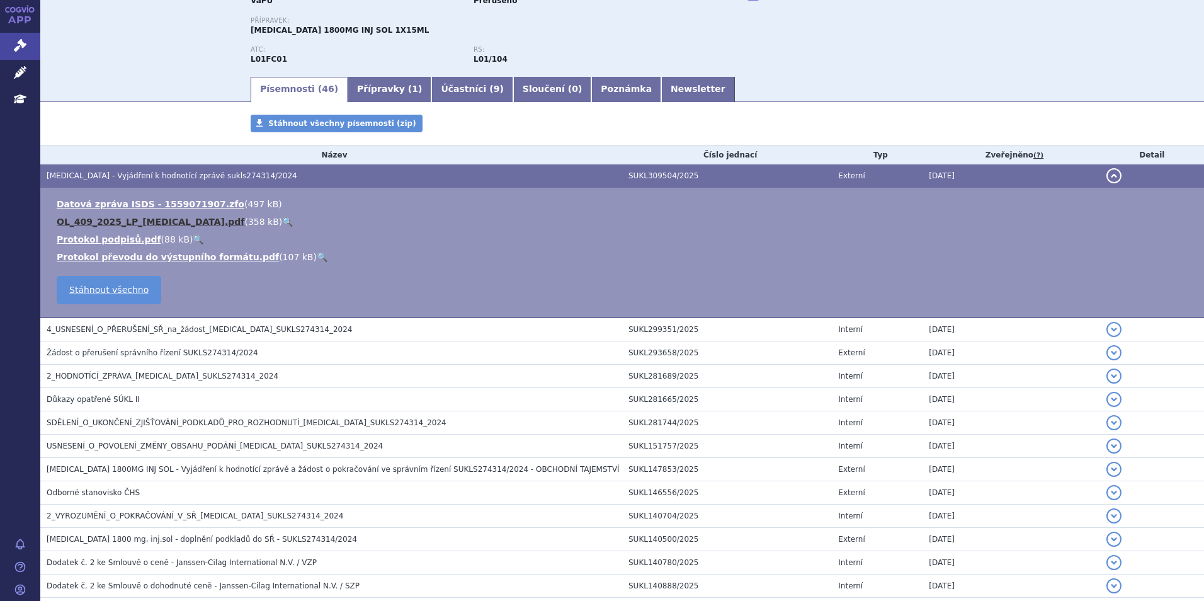
click at [142, 224] on link "OL_409_2025_LP_DARZALEX.pdf" at bounding box center [151, 222] width 188 height 10
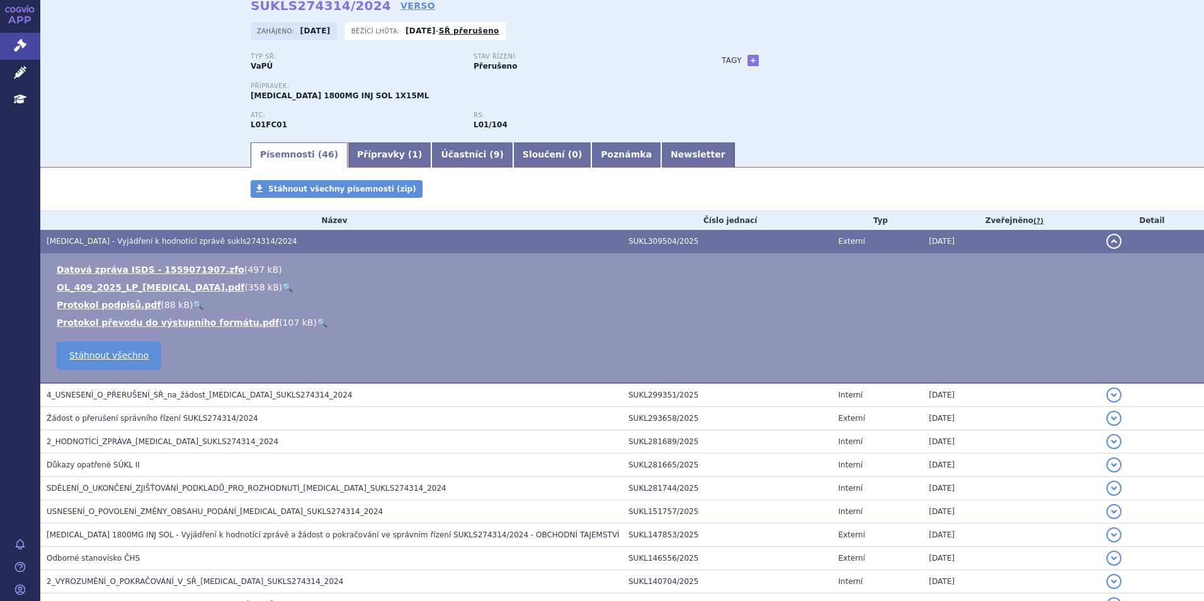
scroll to position [0, 0]
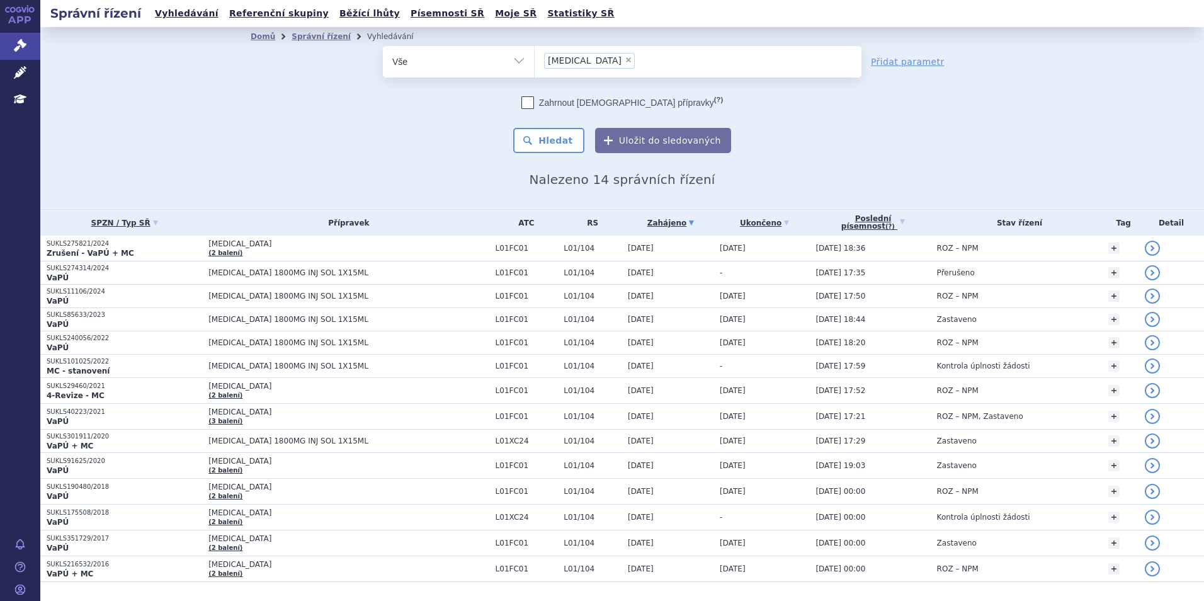
click at [582, 65] on li "× [MEDICAL_DATA]" at bounding box center [589, 61] width 91 height 16
click at [534, 65] on select "darzalex" at bounding box center [534, 60] width 1 height 31
click at [624, 59] on span "×" at bounding box center [628, 60] width 8 height 8
click at [534, 59] on select "darzalex" at bounding box center [534, 60] width 1 height 31
select select
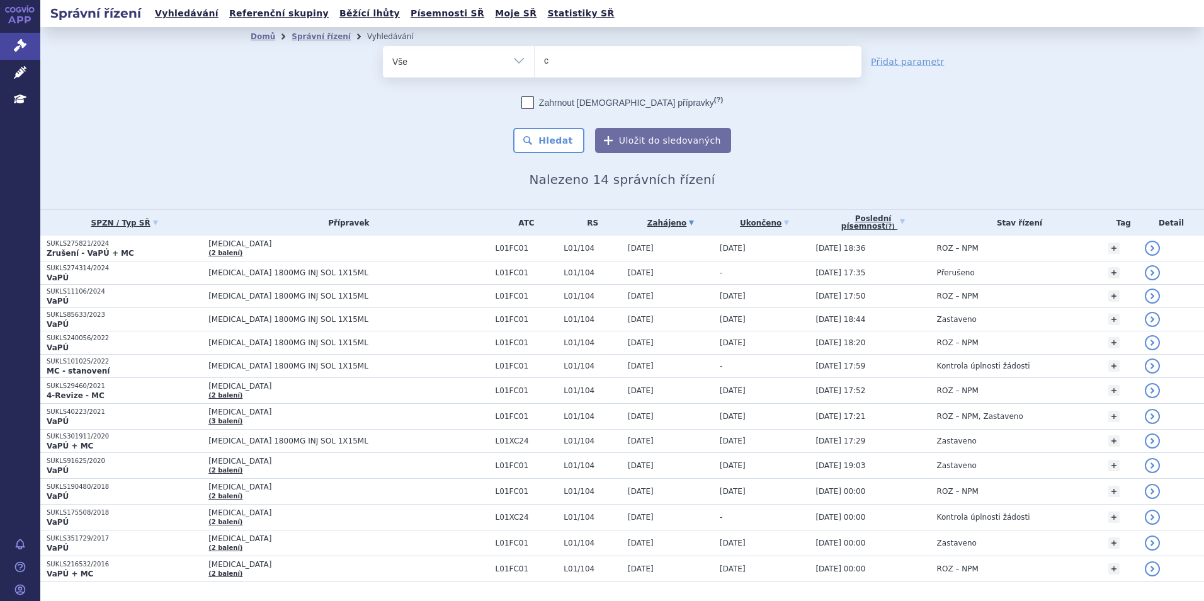
type input "ca"
type input "car"
type input "carvy"
type input "carvyk"
type input "carvykti"
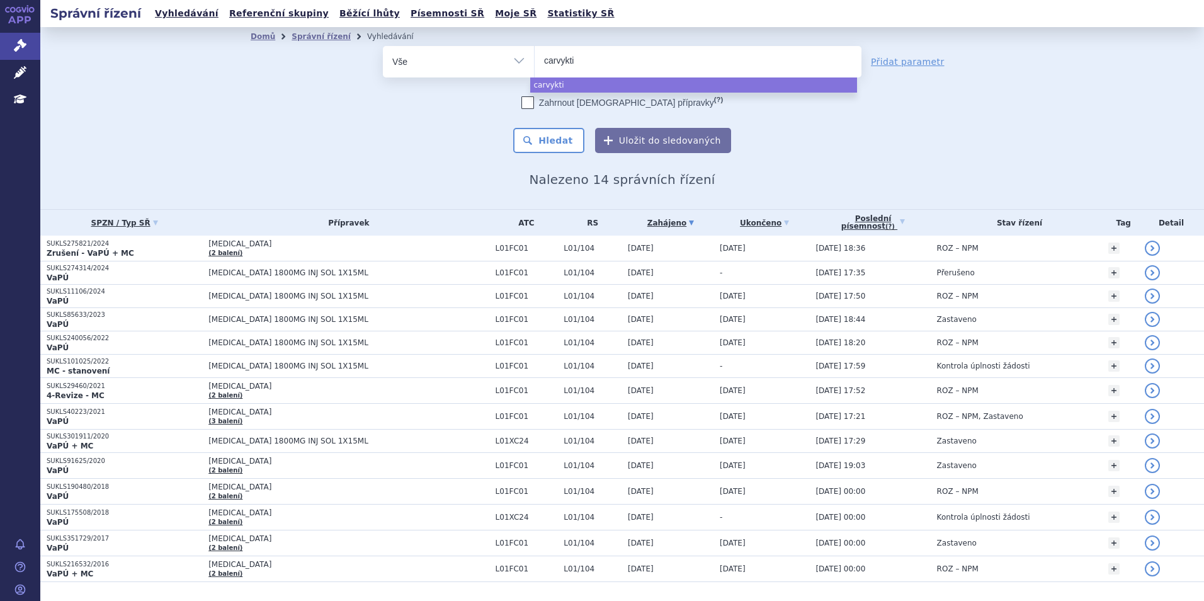
select select "carvykti"
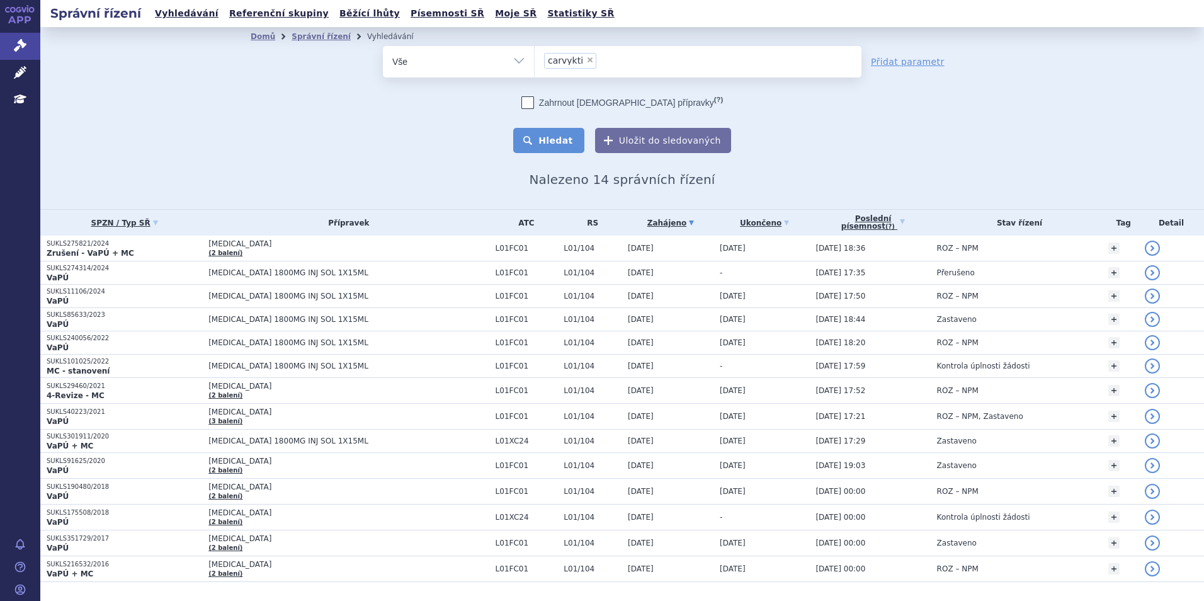
click at [547, 138] on button "Hledat" at bounding box center [548, 140] width 71 height 25
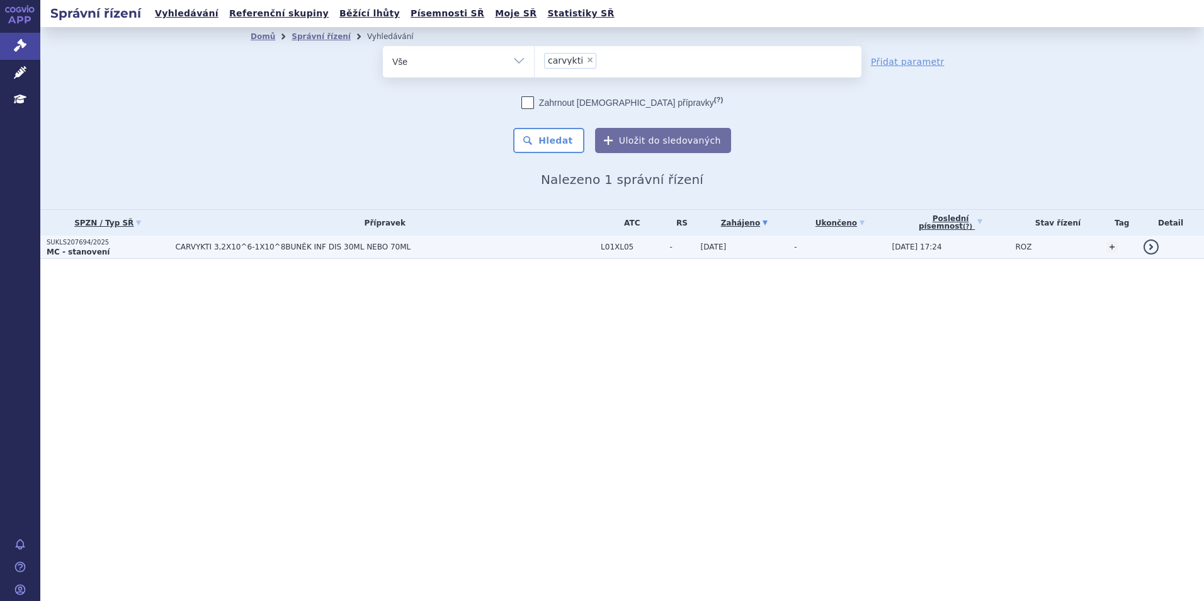
click at [255, 251] on span "CARVYKTI 3,2X10^6-1X10^8BUNĚK INF DIS 30ML NEBO 70ML" at bounding box center [332, 246] width 315 height 9
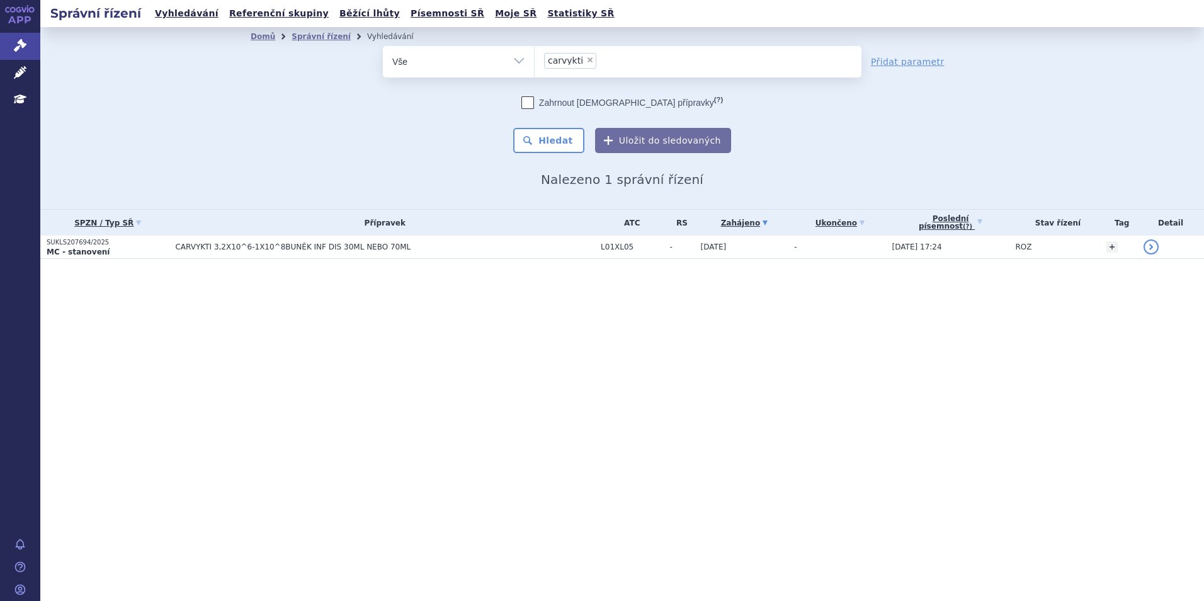
click at [586, 57] on span "×" at bounding box center [590, 60] width 8 height 8
click at [534, 57] on select "carvykti" at bounding box center [534, 60] width 1 height 31
select select
type input "da"
type input "dara"
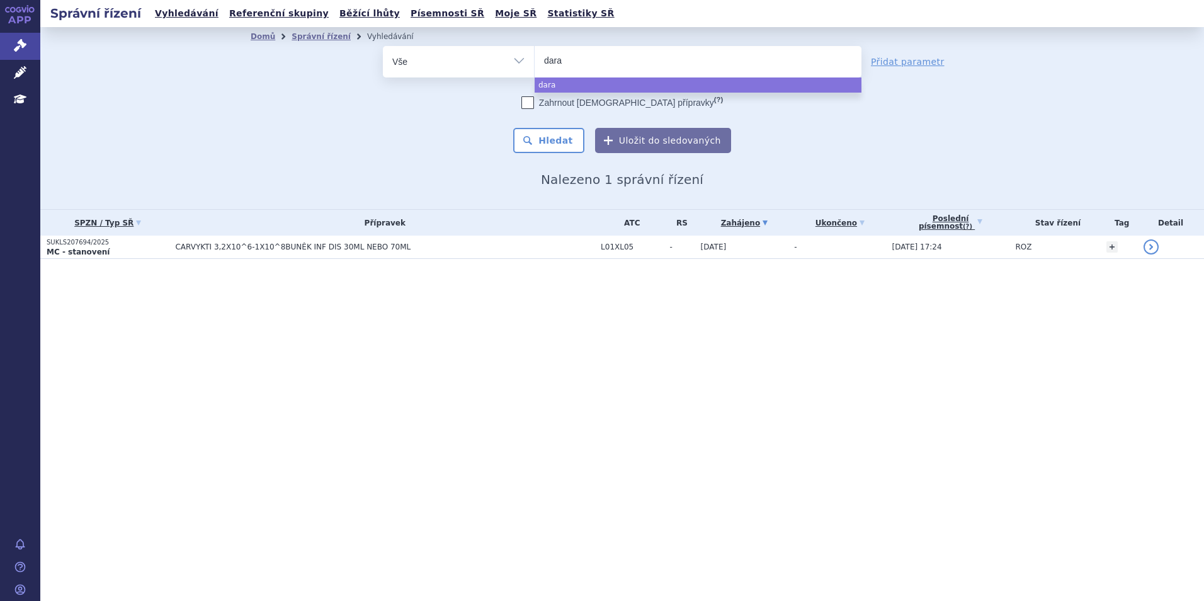
type input "darat"
type input "daratu"
type input "darat"
type input "dar"
type input "darza"
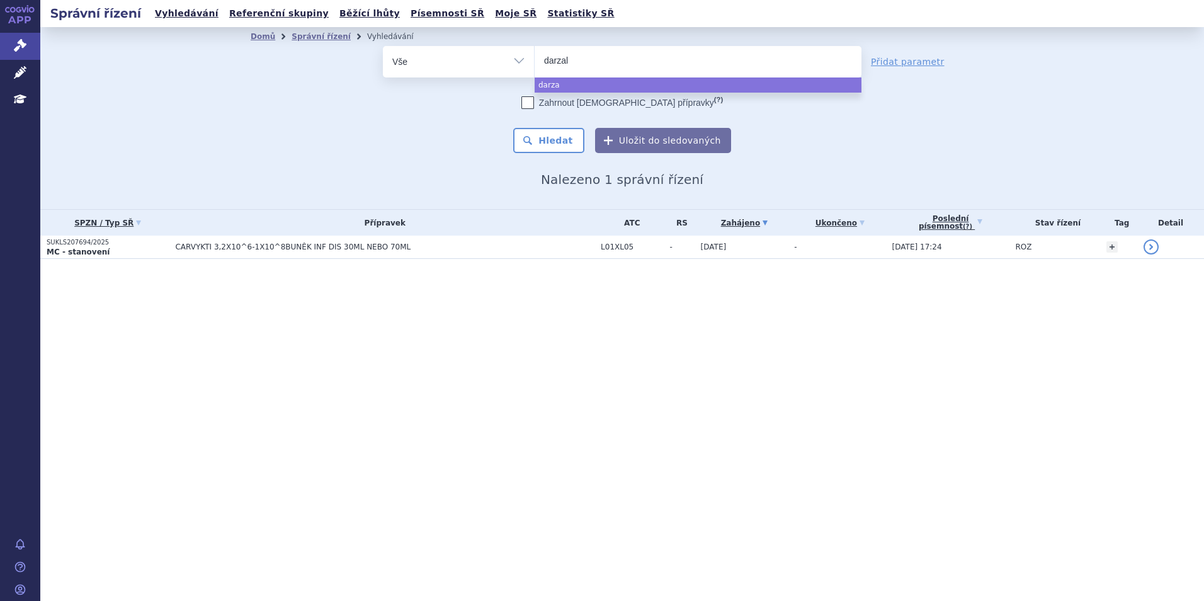
type input "darzale"
type input "darzales"
type input "darzale"
type input "[MEDICAL_DATA]"
select select "[MEDICAL_DATA]"
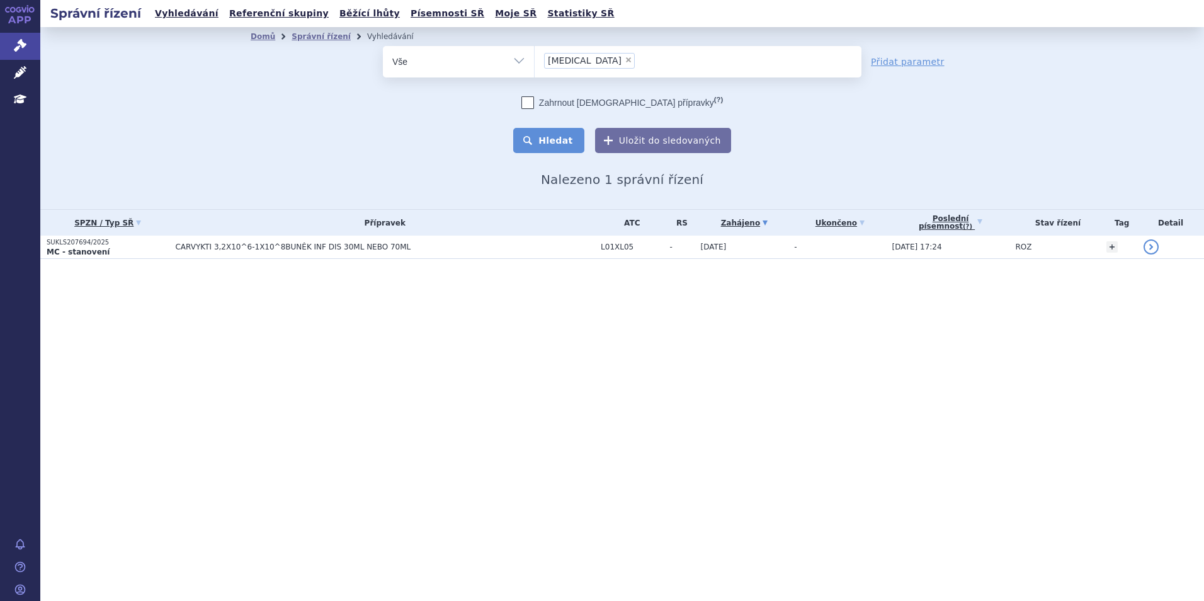
click at [543, 133] on button "Hledat" at bounding box center [548, 140] width 71 height 25
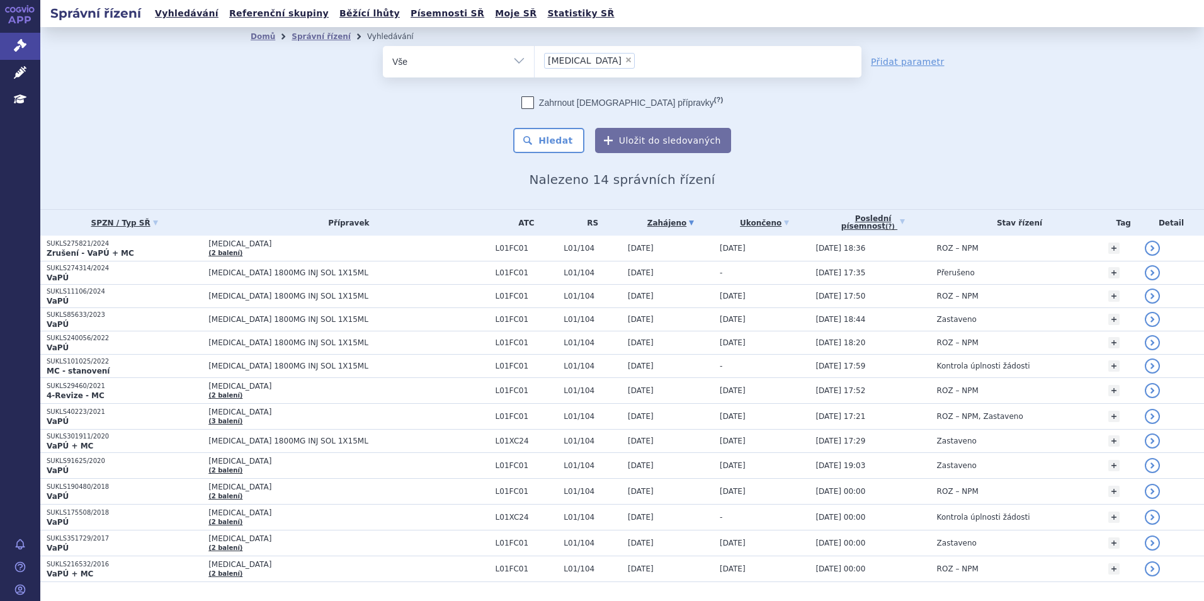
click at [624, 61] on span "×" at bounding box center [628, 60] width 8 height 8
click at [534, 61] on select "[MEDICAL_DATA]" at bounding box center [534, 60] width 1 height 31
select select
click at [582, 66] on ul at bounding box center [697, 59] width 327 height 26
click at [534, 66] on select "[MEDICAL_DATA]" at bounding box center [534, 60] width 1 height 31
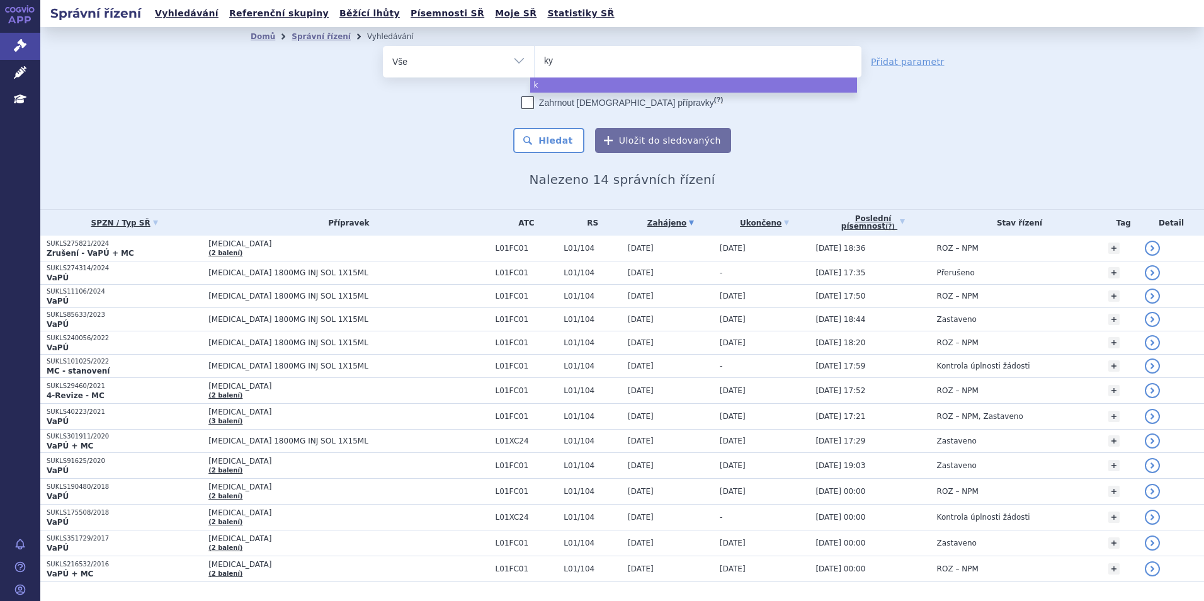
type input "kyp"
type input "kypro"
type input "kyprol"
type input "[MEDICAL_DATA]"
select select "[MEDICAL_DATA]"
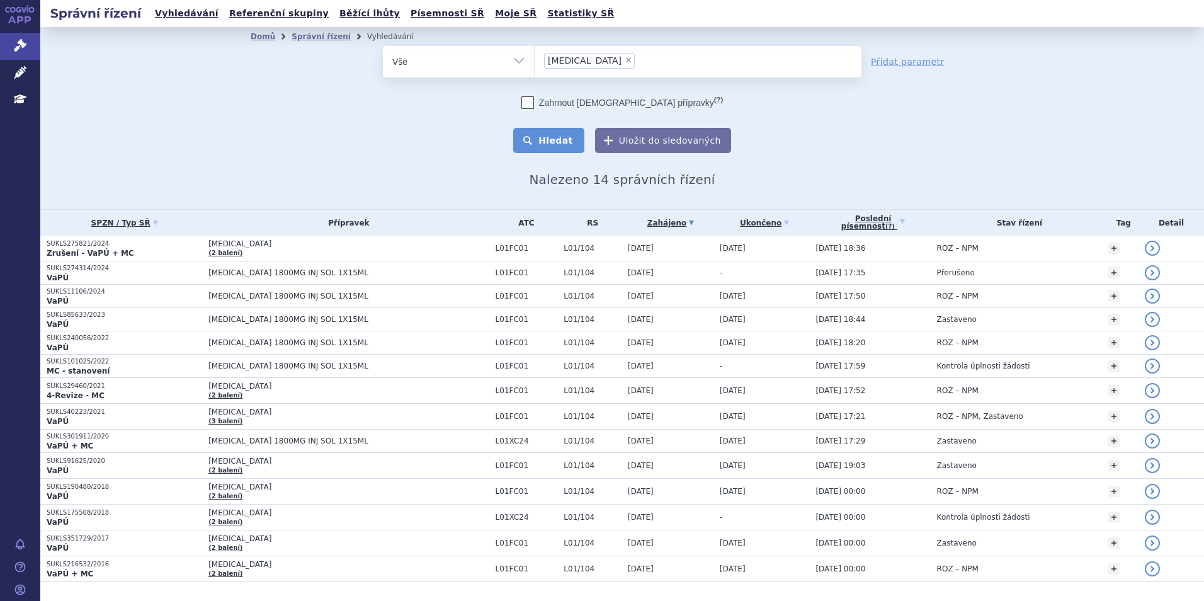
click at [538, 145] on button "Hledat" at bounding box center [548, 140] width 71 height 25
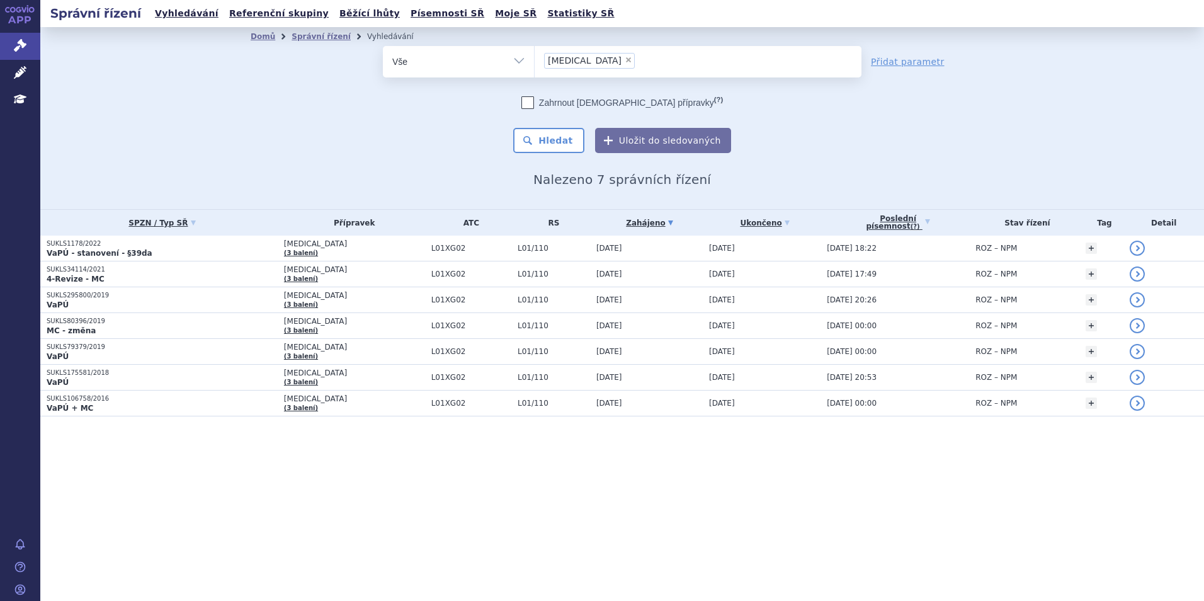
click at [624, 57] on span "×" at bounding box center [628, 60] width 8 height 8
click at [534, 57] on select "kyprolis" at bounding box center [534, 60] width 1 height 31
select select
type input "ne"
type input "nex"
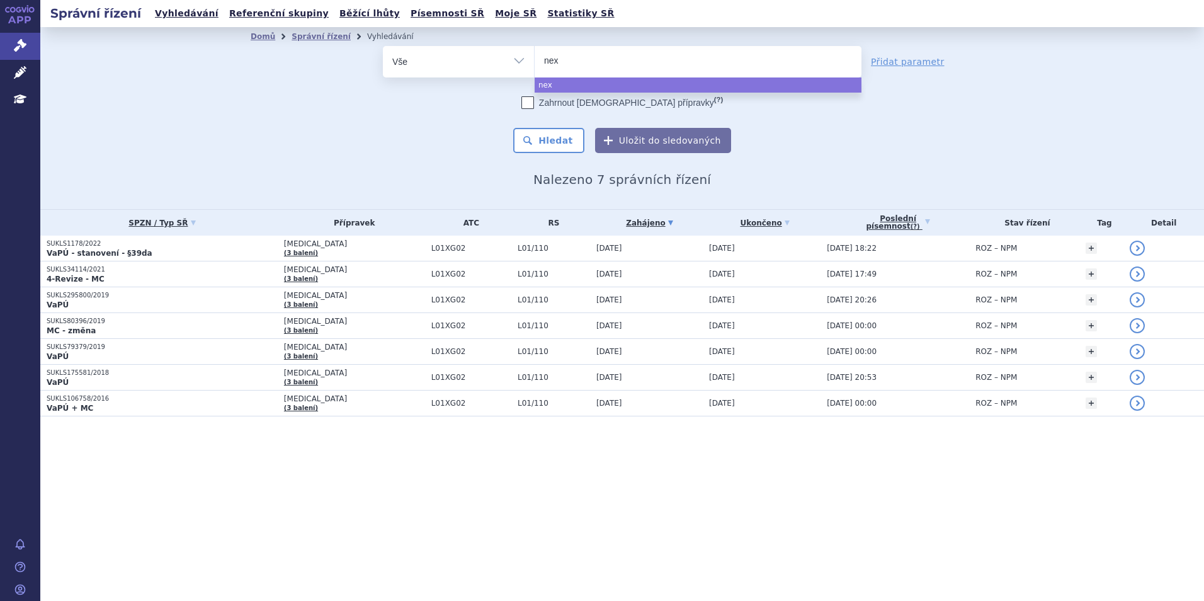
type input "nexp"
type input "nexpo"
type input "nexpovi"
type input "nexpovio"
select select "nexpovio"
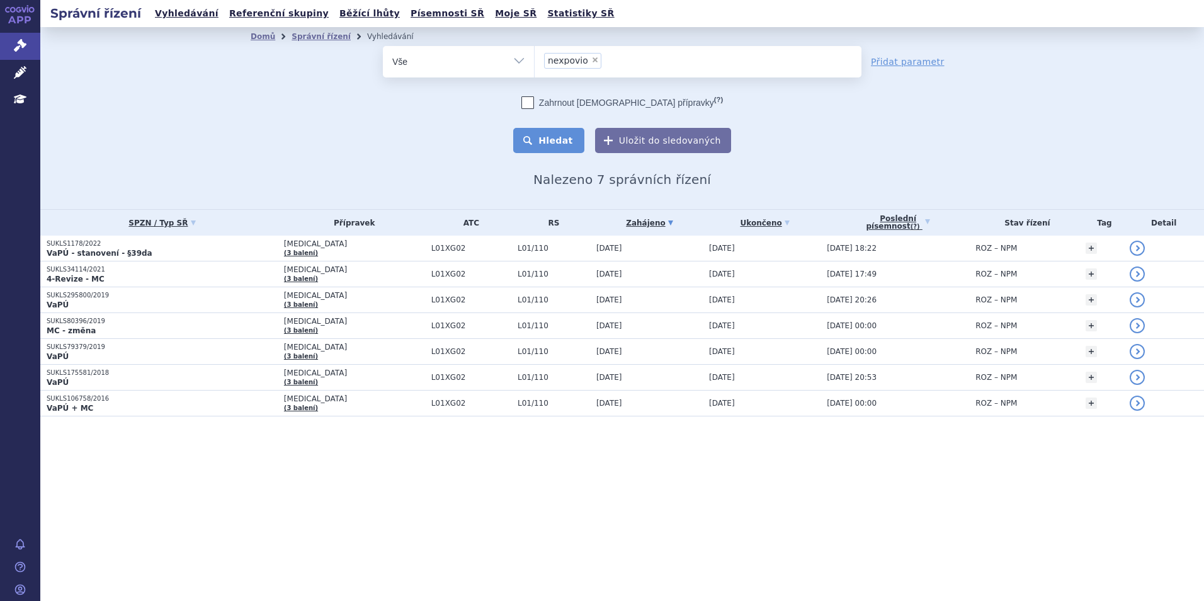
click at [556, 146] on button "Hledat" at bounding box center [548, 140] width 71 height 25
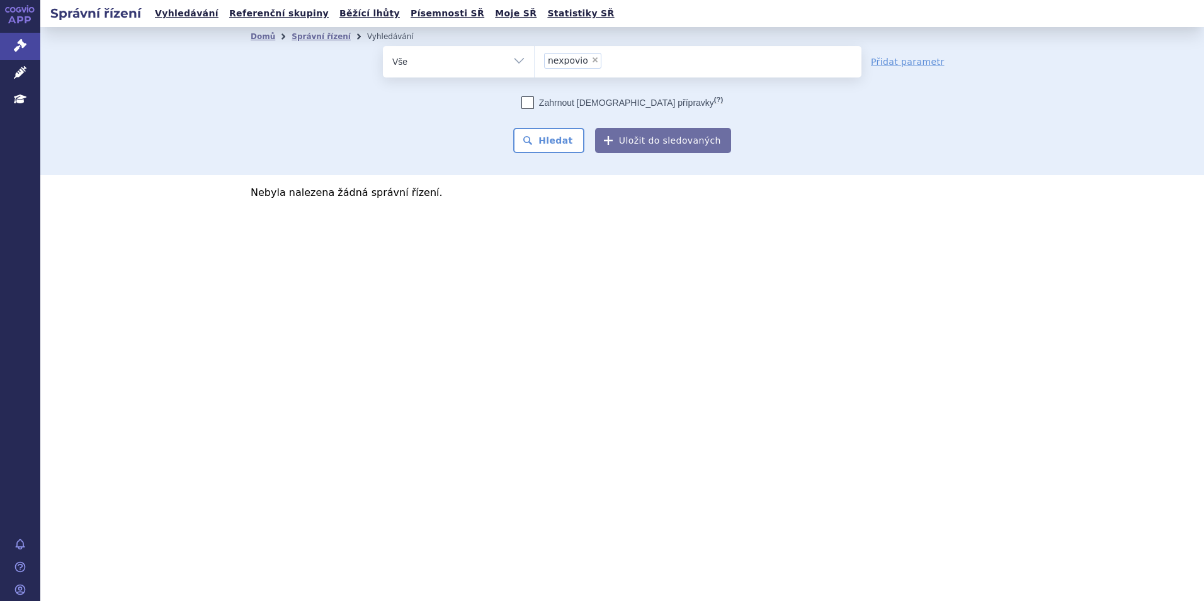
click at [591, 62] on span "×" at bounding box center [595, 60] width 8 height 8
click at [534, 62] on select "nexpovio" at bounding box center [534, 60] width 1 height 31
select select
click at [590, 62] on ul at bounding box center [697, 59] width 327 height 26
click at [534, 62] on select "nexpovio" at bounding box center [534, 60] width 1 height 31
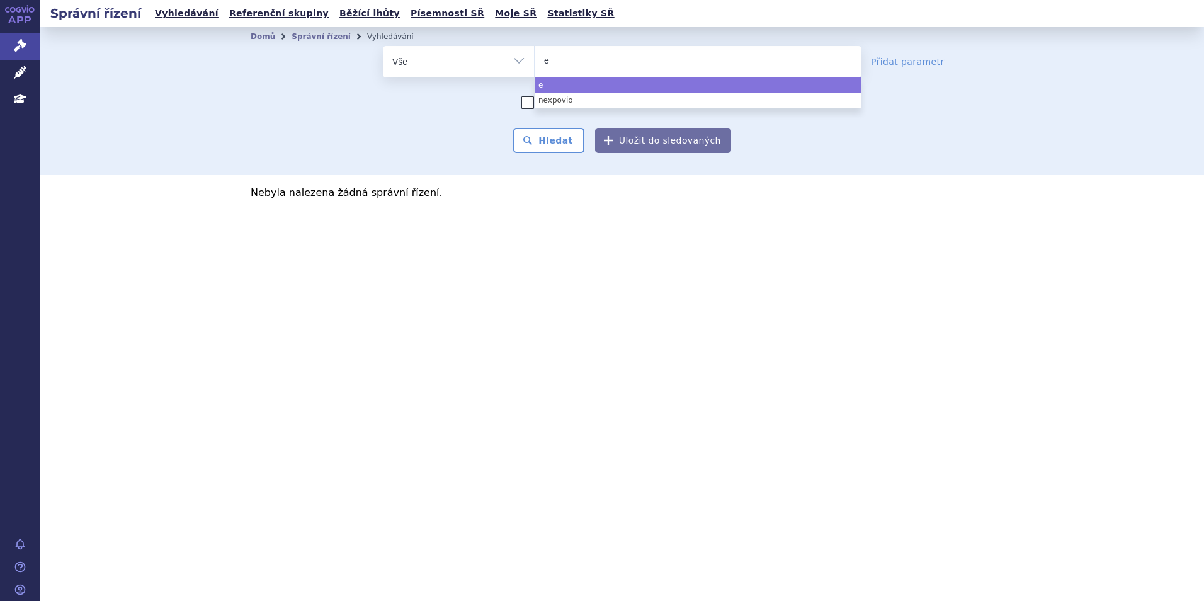
type input "el"
type input "elo"
type input "eloz"
type input "elo"
drag, startPoint x: 556, startPoint y: 56, endPoint x: 512, endPoint y: 57, distance: 44.7
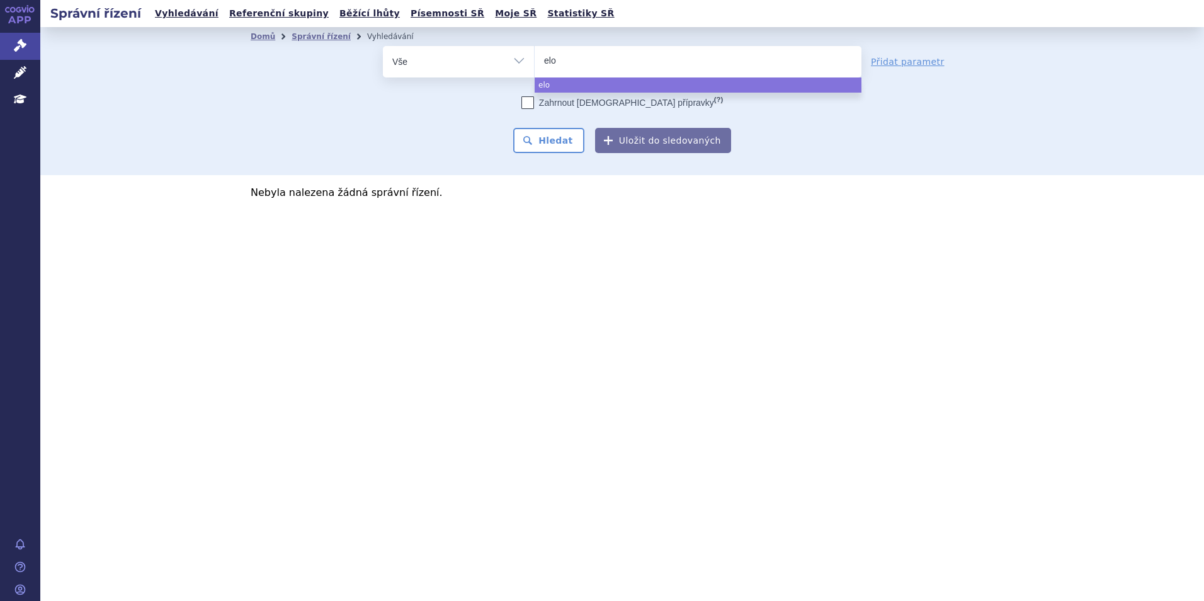
click at [512, 57] on div "odstranit Vše Spisová značka Typ SŘ Přípravek/SUKL kód elo" at bounding box center [622, 61] width 478 height 31
type input "em"
type input "emp"
type input "em"
type input "emp"
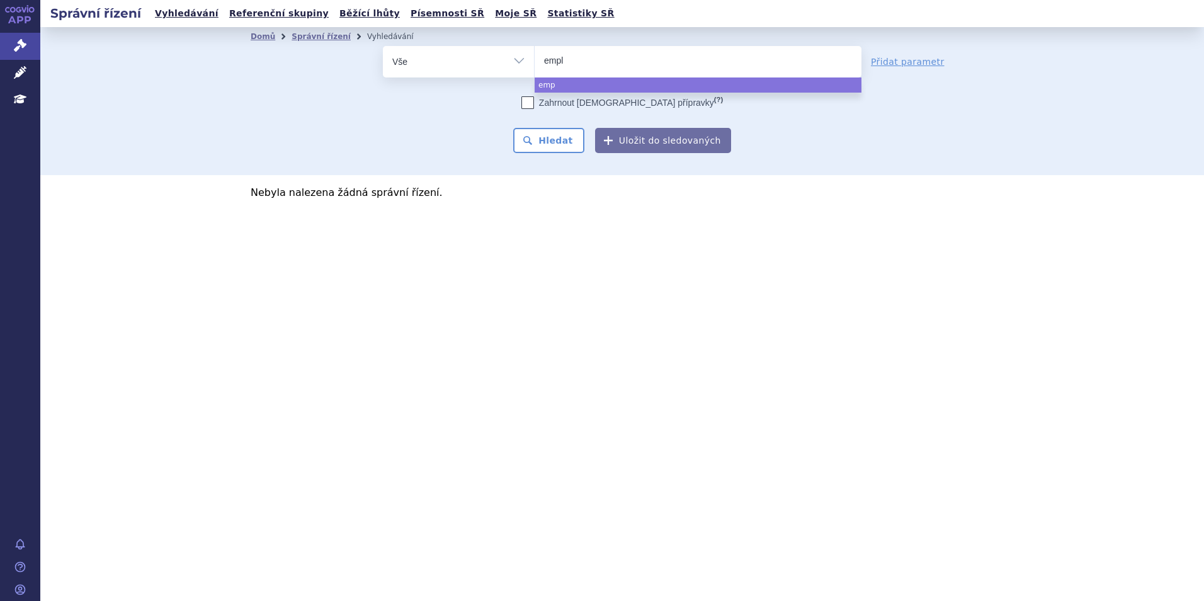
type input "empli"
type input "emplici"
type input "emplicit"
type input "emplicity"
type input "emplicit"
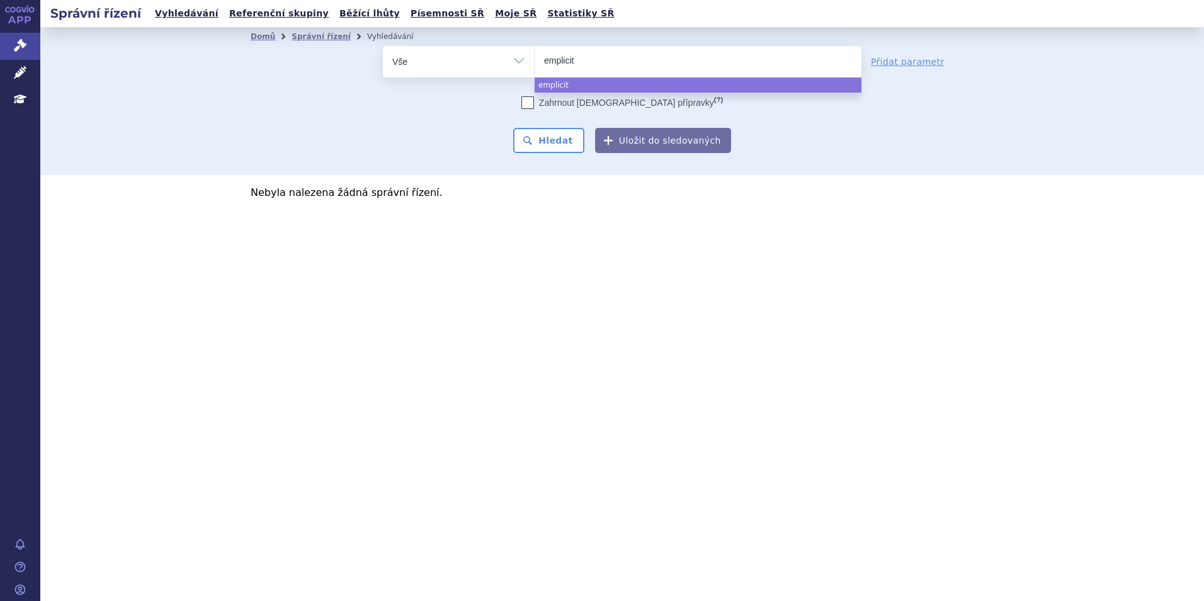
type input "[MEDICAL_DATA]"
select select "[MEDICAL_DATA]"
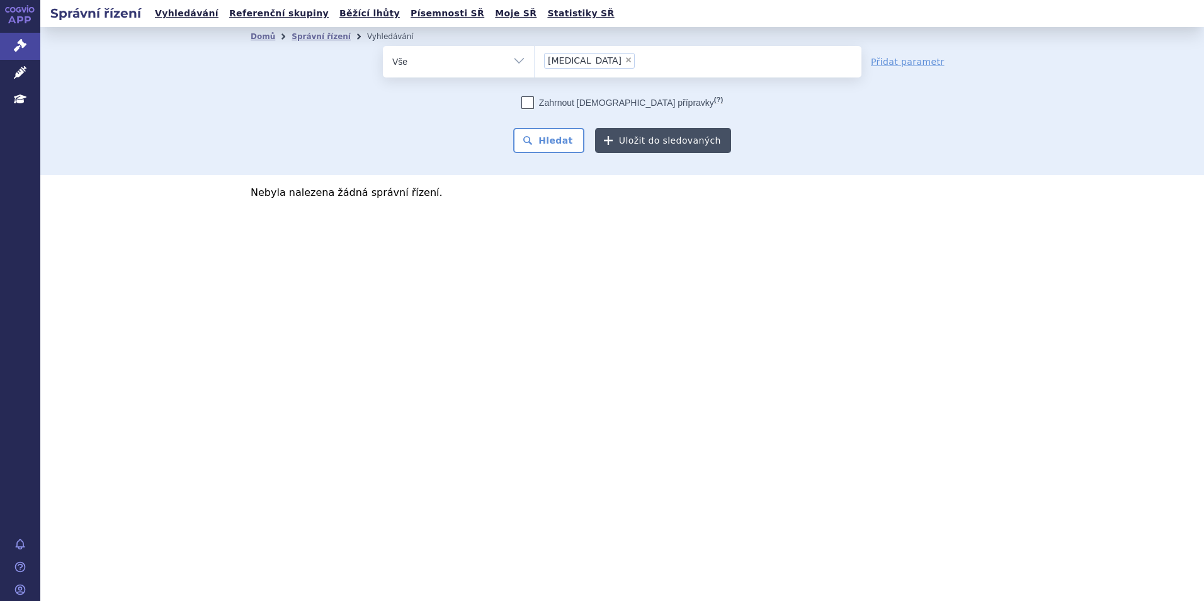
click at [609, 149] on button "Uložit do sledovaných" at bounding box center [663, 140] width 136 height 25
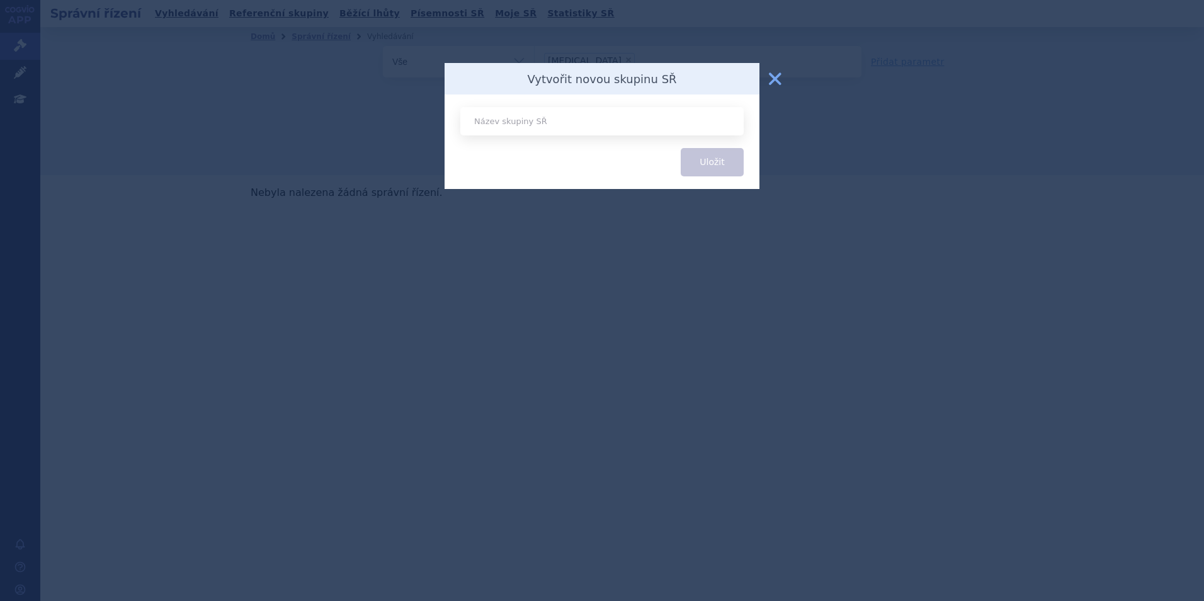
click at [773, 76] on button "zavřít" at bounding box center [774, 78] width 25 height 25
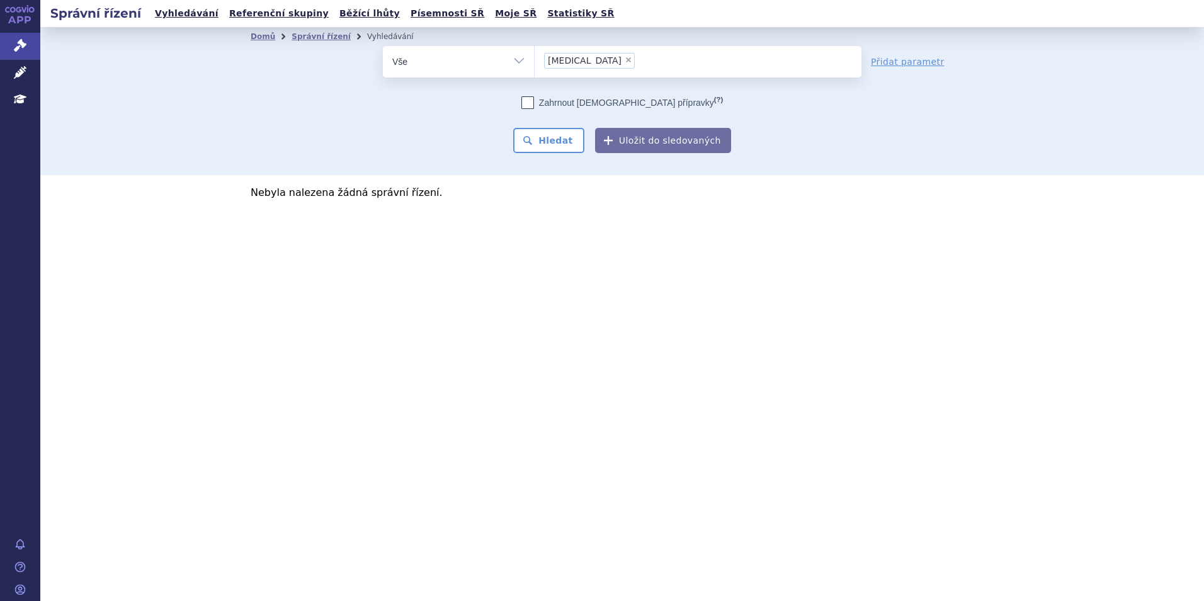
click at [570, 113] on div "Zahrnout bratrské přípravky (?) * Pozor, hledání dle vyhledávacího parametru In…" at bounding box center [622, 124] width 478 height 57
click at [567, 136] on button "Hledat" at bounding box center [548, 140] width 71 height 25
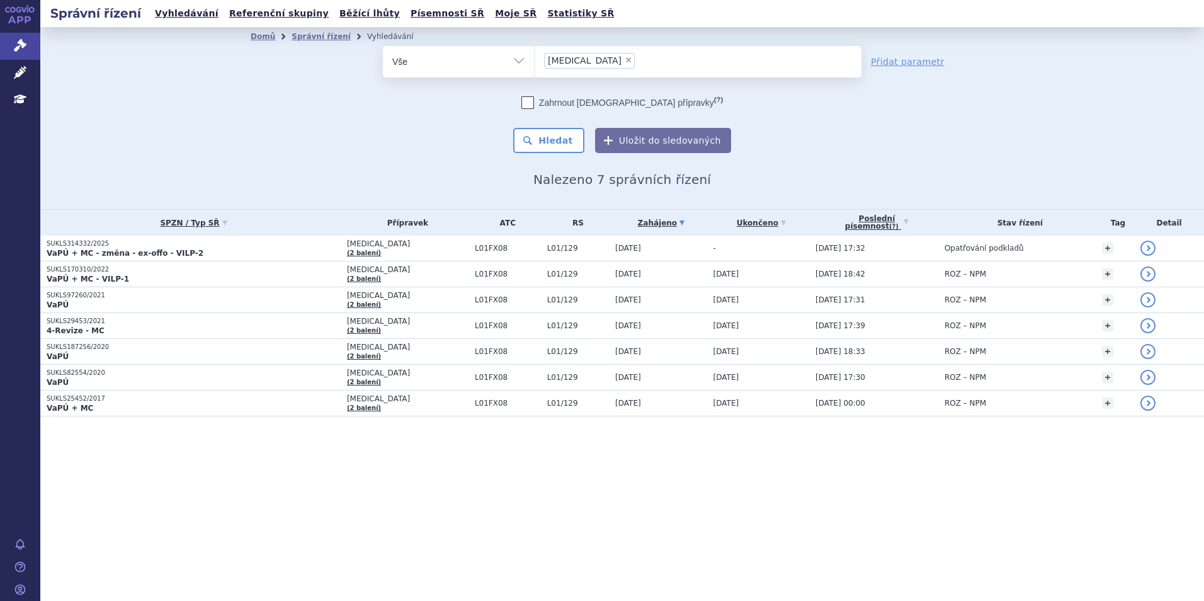
click at [592, 63] on li "× [MEDICAL_DATA]" at bounding box center [589, 61] width 91 height 16
click at [534, 63] on select "[MEDICAL_DATA]" at bounding box center [534, 60] width 1 height 31
click at [624, 63] on span "×" at bounding box center [628, 60] width 8 height 8
click at [534, 63] on select "[MEDICAL_DATA]" at bounding box center [534, 60] width 1 height 31
select select
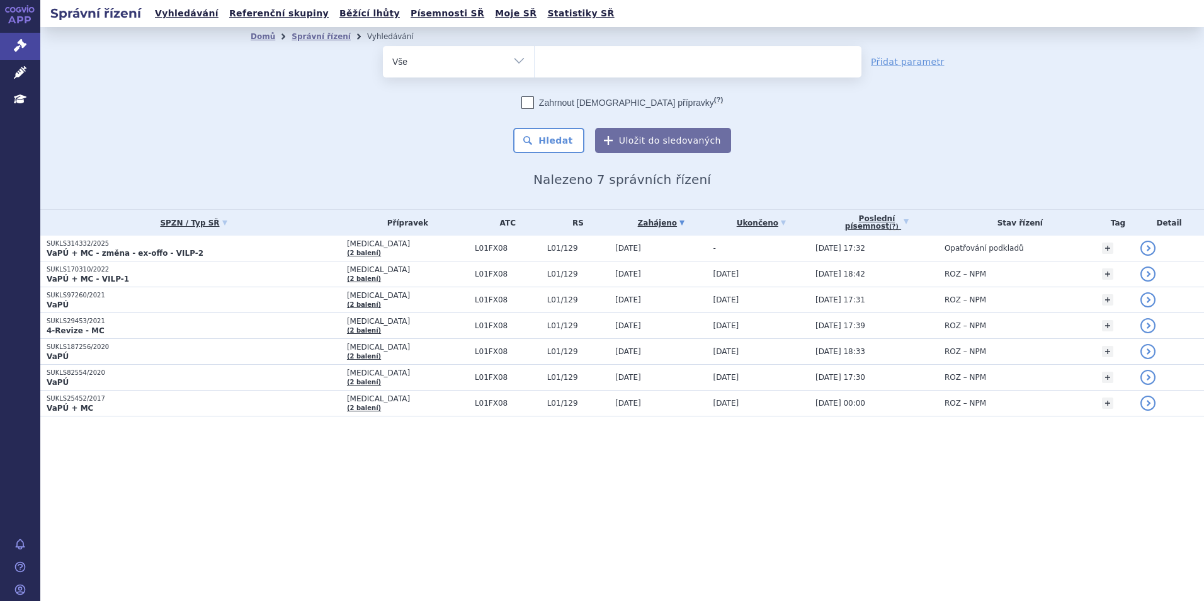
click at [588, 63] on ul at bounding box center [697, 59] width 327 height 26
click at [534, 63] on select "[MEDICAL_DATA]" at bounding box center [534, 60] width 1 height 31
type input "sar"
type input "sarcli"
type input "[MEDICAL_DATA]"
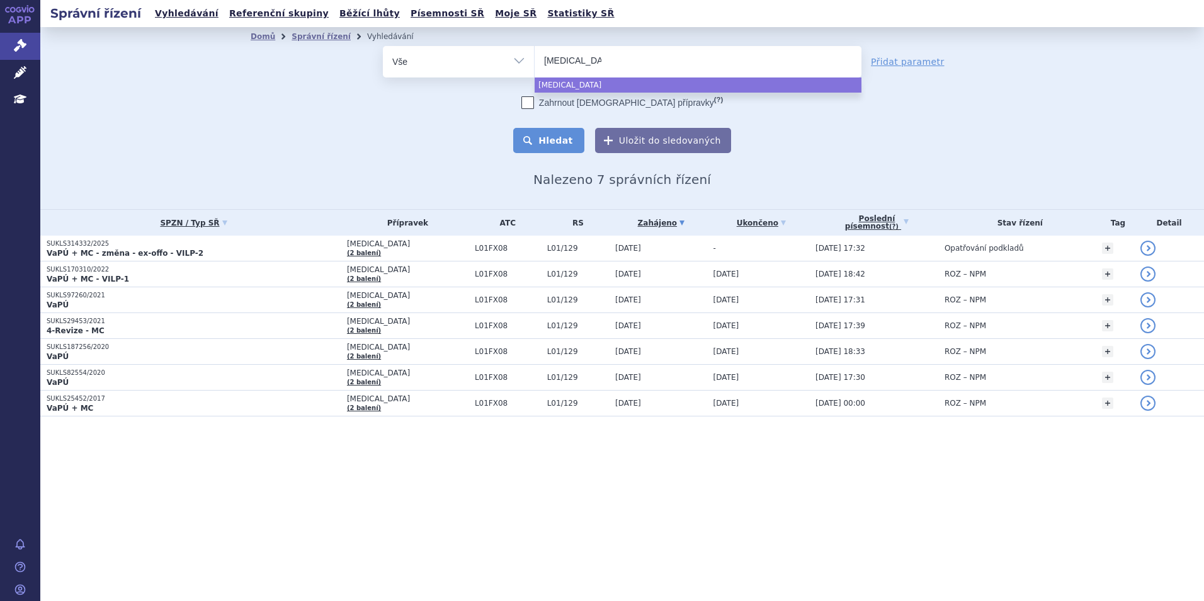
select select "[MEDICAL_DATA]"
click at [568, 137] on button "Hledat" at bounding box center [548, 140] width 71 height 25
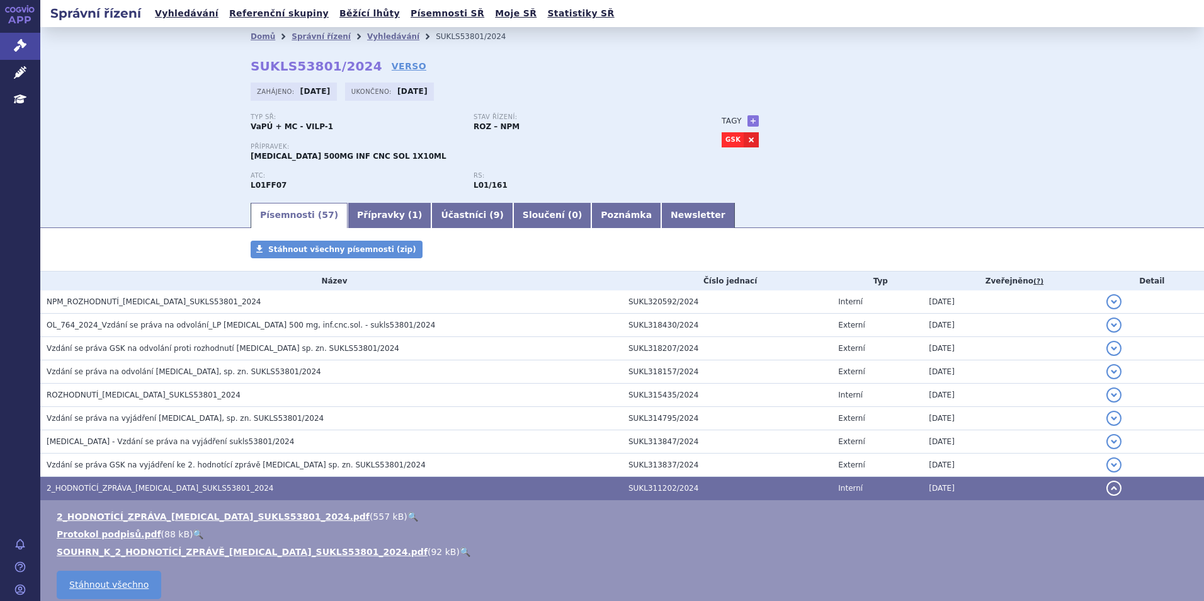
scroll to position [1194, 0]
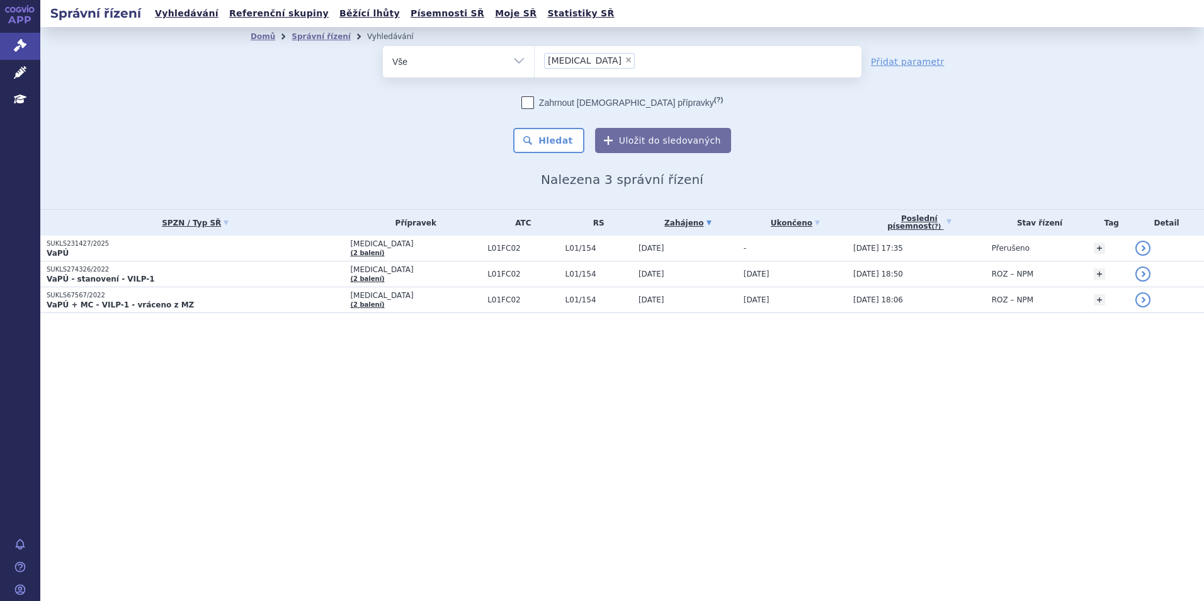
click at [624, 62] on span "×" at bounding box center [628, 60] width 8 height 8
click at [534, 62] on select "[MEDICAL_DATA]" at bounding box center [534, 60] width 1 height 31
select select
click at [584, 62] on ul at bounding box center [697, 59] width 327 height 26
click at [534, 62] on select "[MEDICAL_DATA]" at bounding box center [534, 60] width 1 height 31
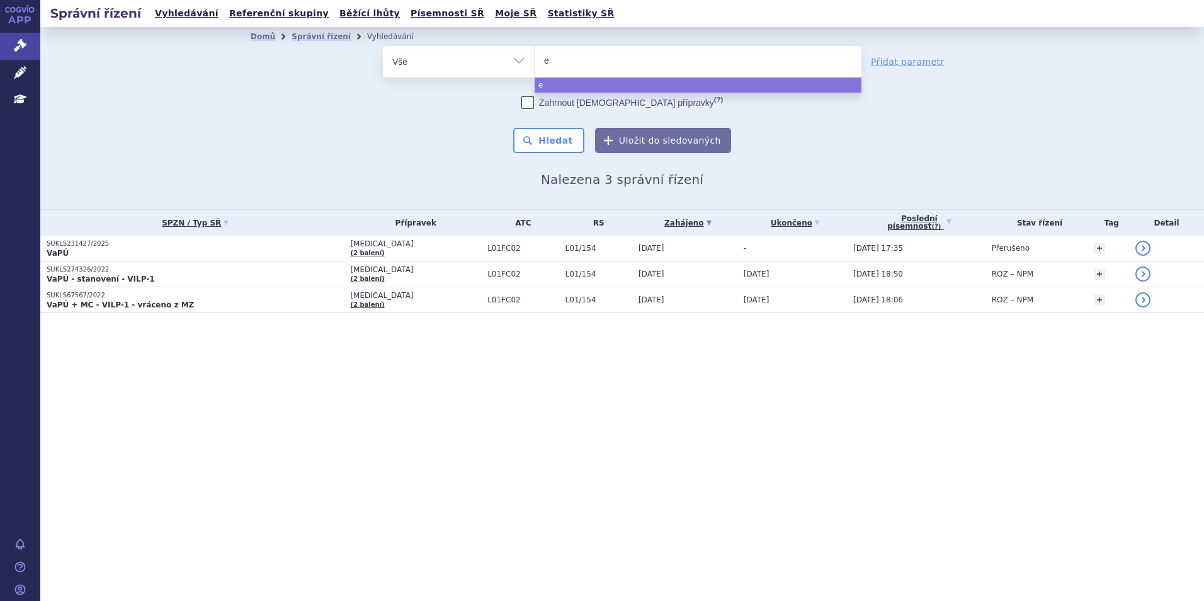
type input "em"
type input "emp"
type input "empli"
type input "emplic"
type input "emplicit"
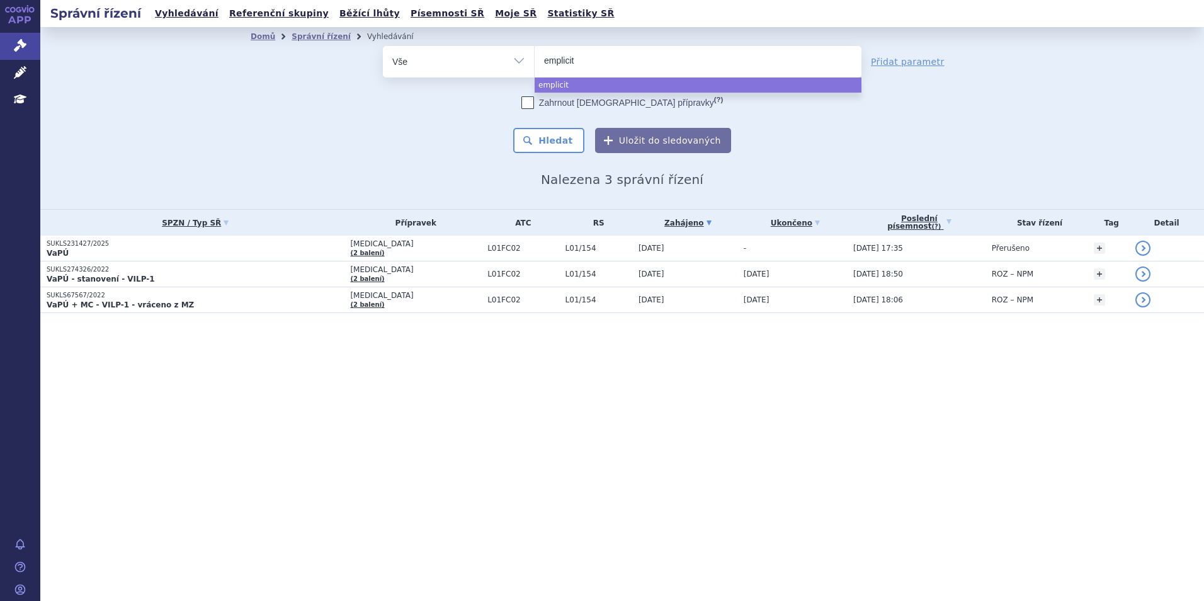
type input "[MEDICAL_DATA]"
type input "emplicitiy"
type input "[MEDICAL_DATA]"
select select "[MEDICAL_DATA]"
click at [574, 137] on button "Hledat" at bounding box center [548, 140] width 71 height 25
